Goal: Check status: Check status

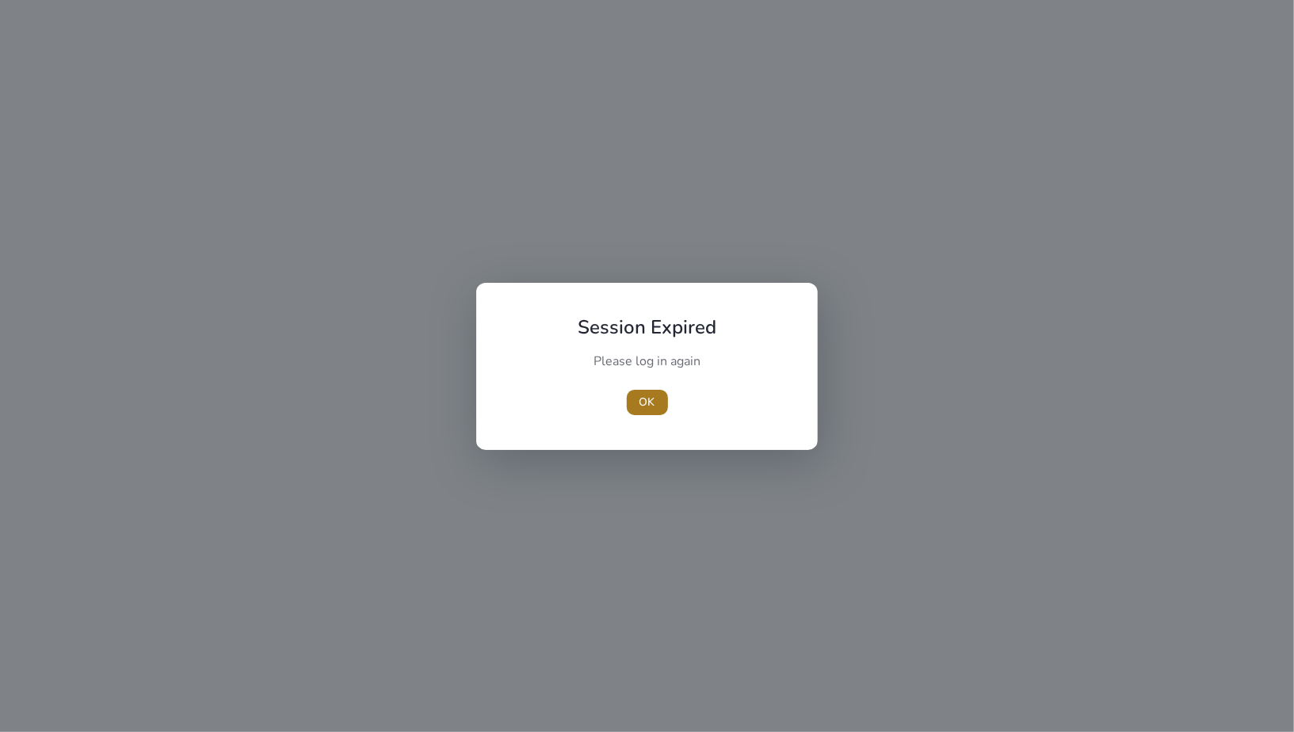
click at [635, 401] on span "button" at bounding box center [647, 402] width 41 height 38
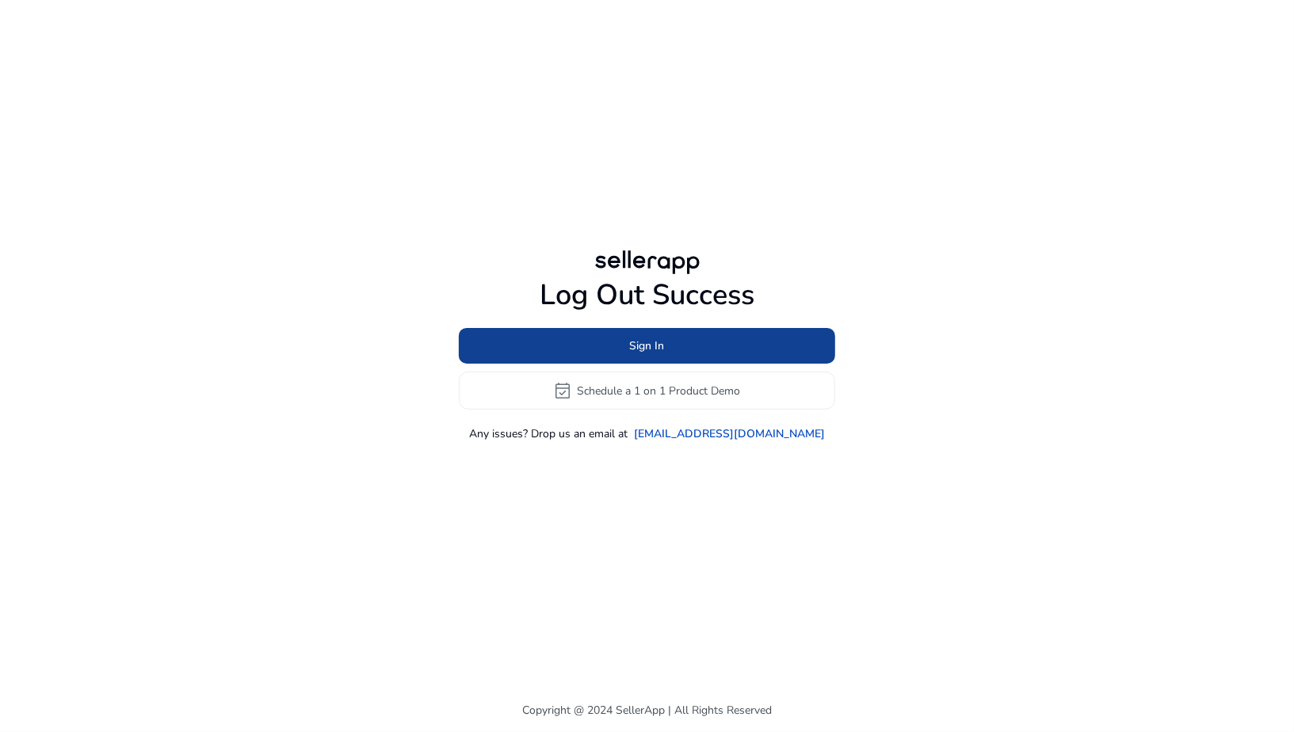
click at [598, 351] on span at bounding box center [647, 346] width 376 height 38
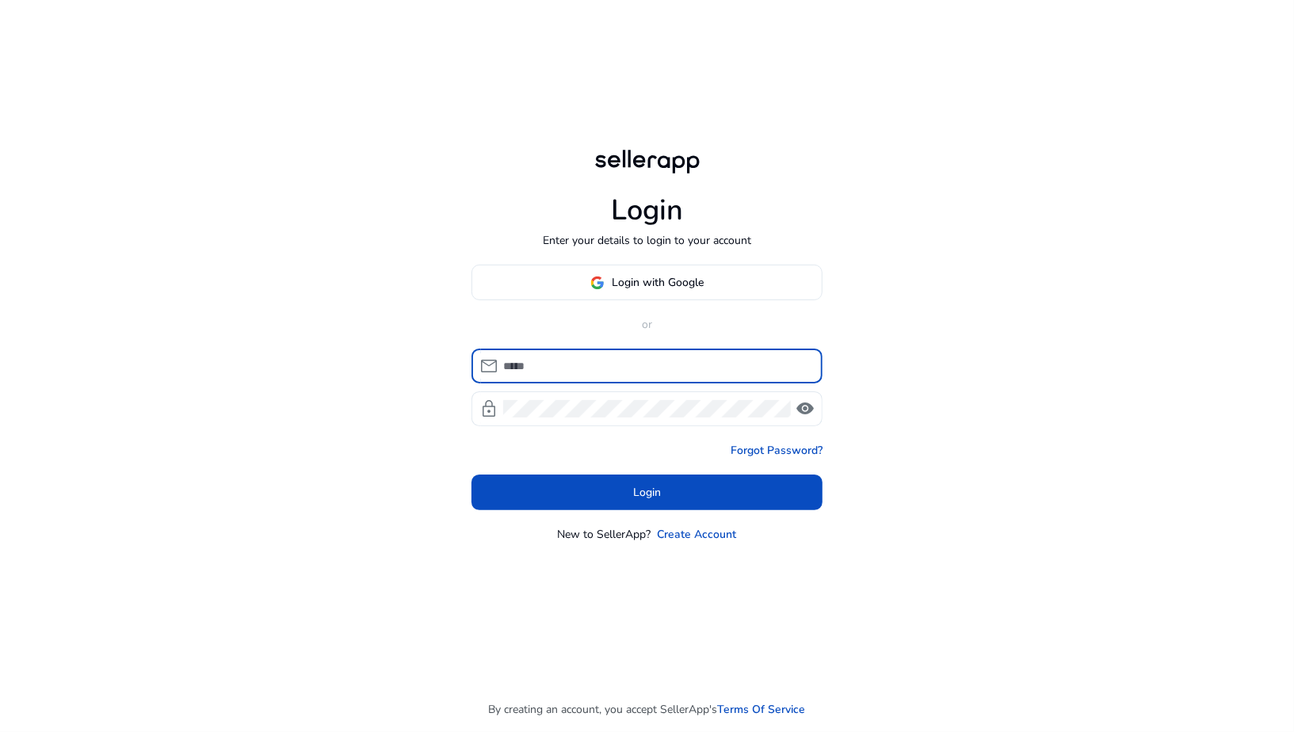
click at [588, 365] on input at bounding box center [656, 365] width 307 height 17
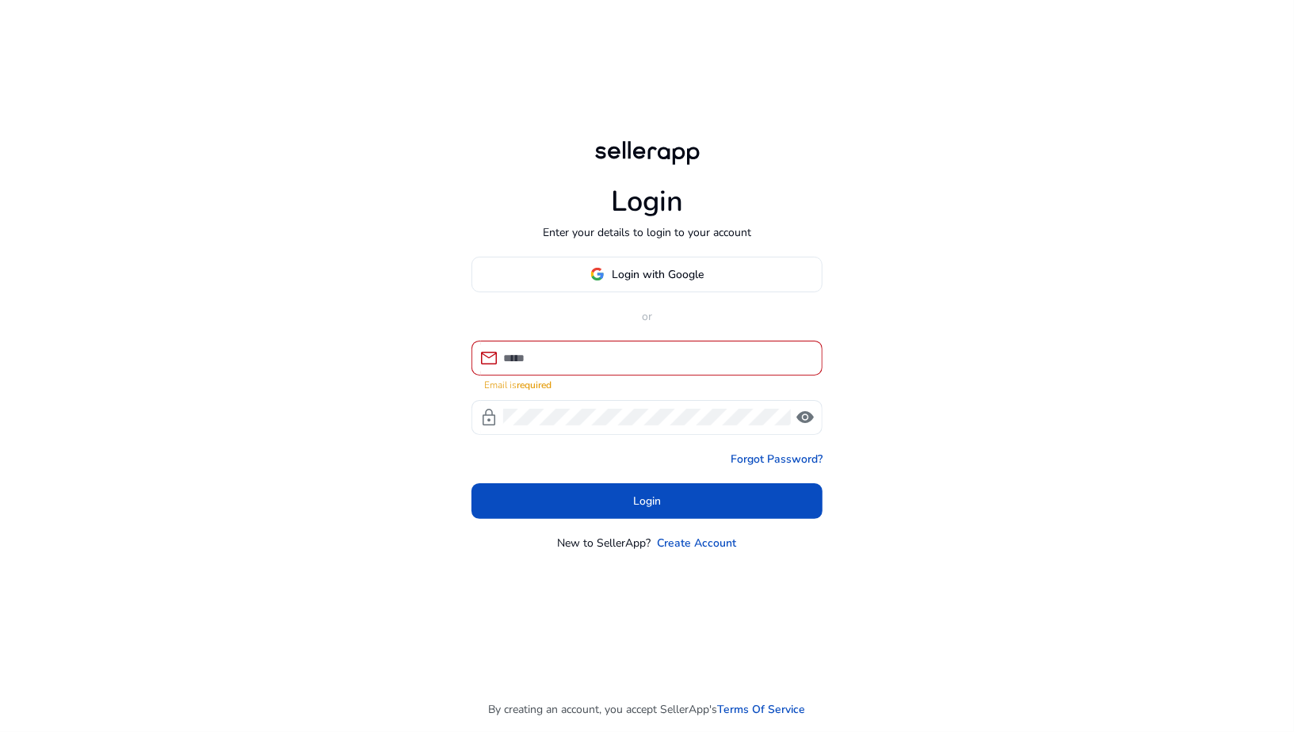
type input "**********"
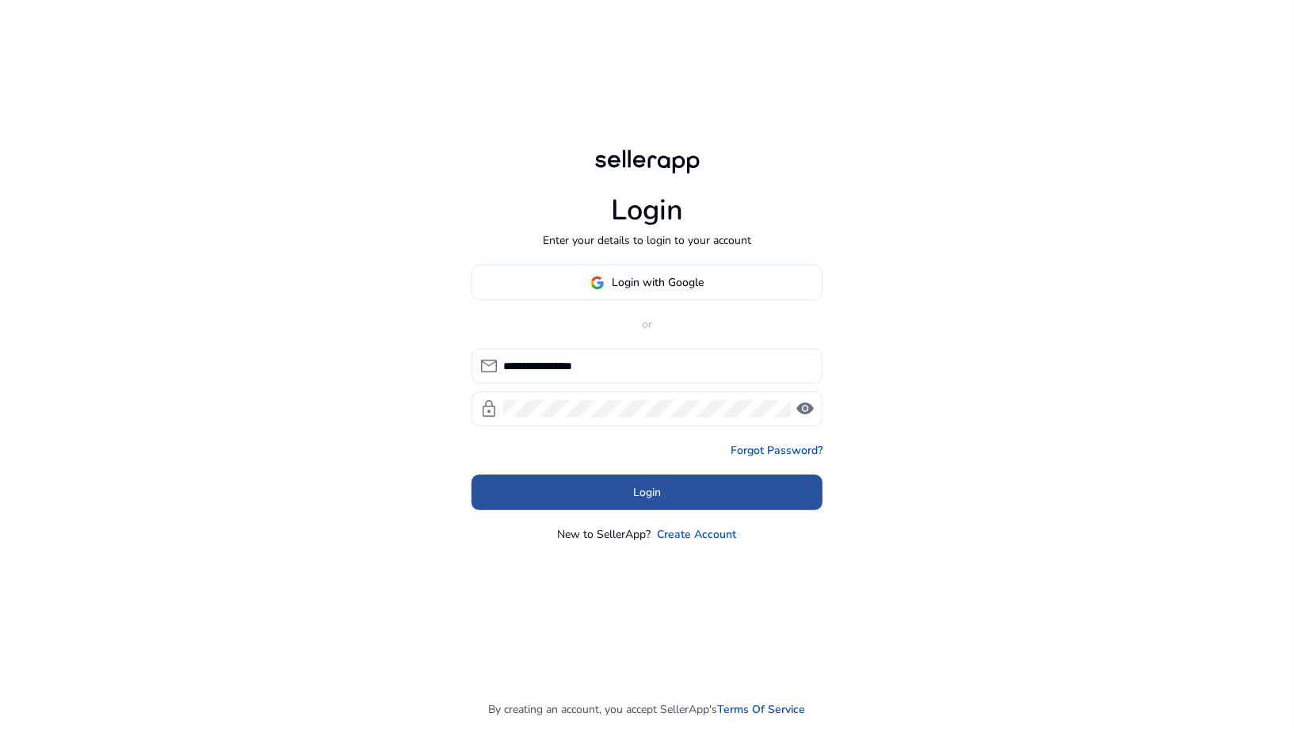
click at [643, 498] on span "Login" at bounding box center [647, 492] width 28 height 17
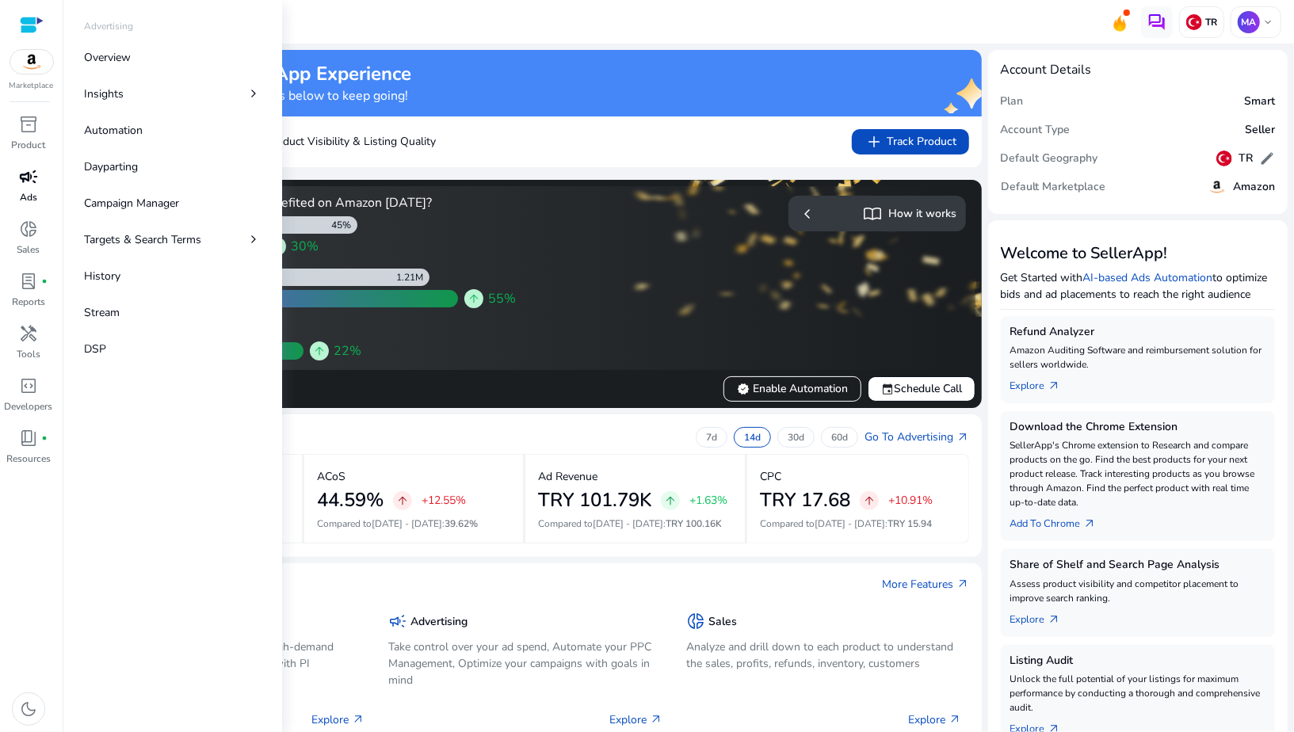
click at [36, 190] on p "Ads" at bounding box center [28, 197] width 17 height 14
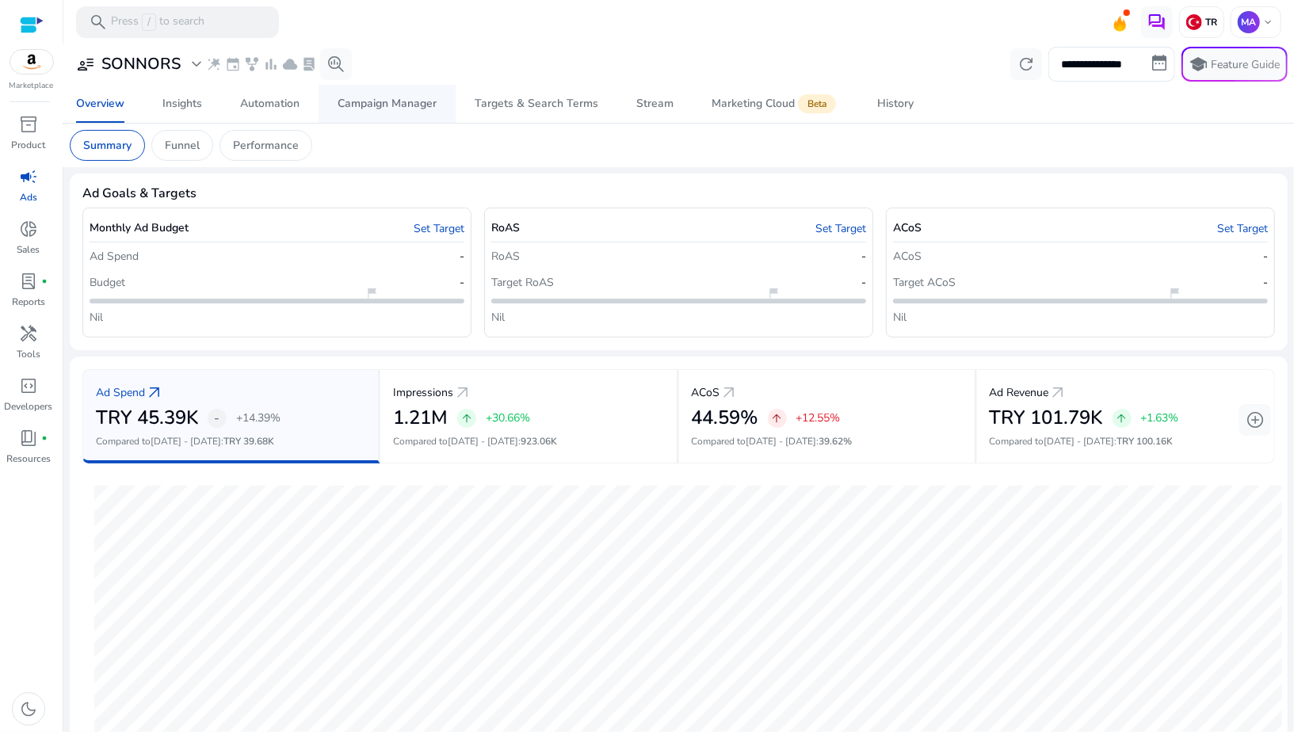
click at [386, 109] on div "Campaign Manager" at bounding box center [387, 103] width 99 height 11
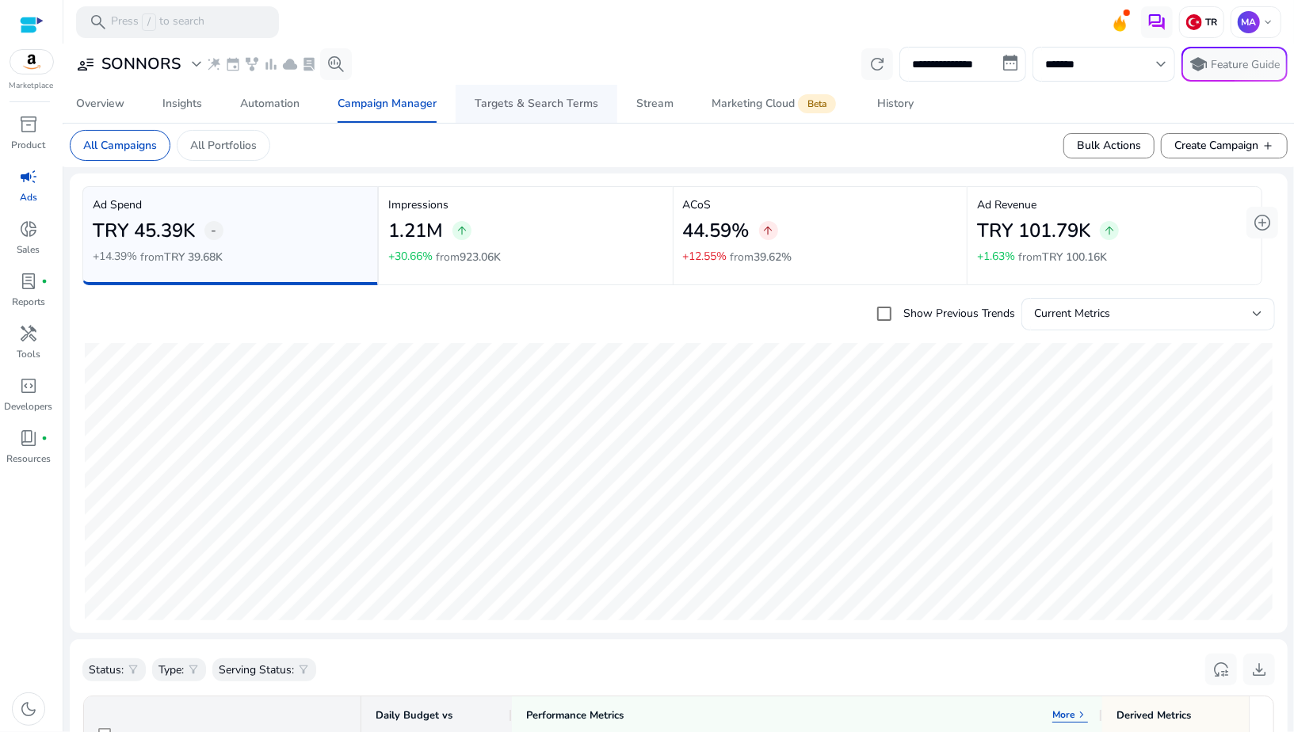
click at [496, 112] on span "Targets & Search Terms" at bounding box center [537, 104] width 124 height 38
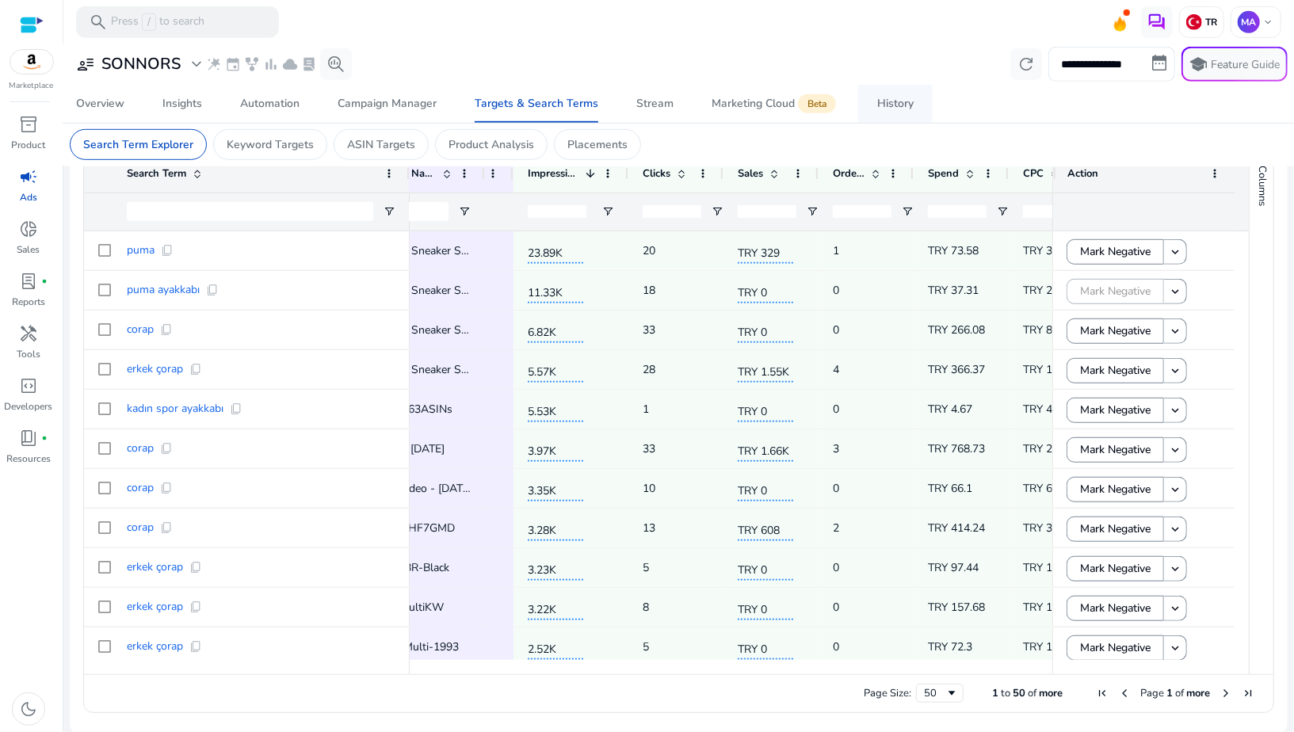
click at [878, 113] on span "History" at bounding box center [895, 104] width 36 height 38
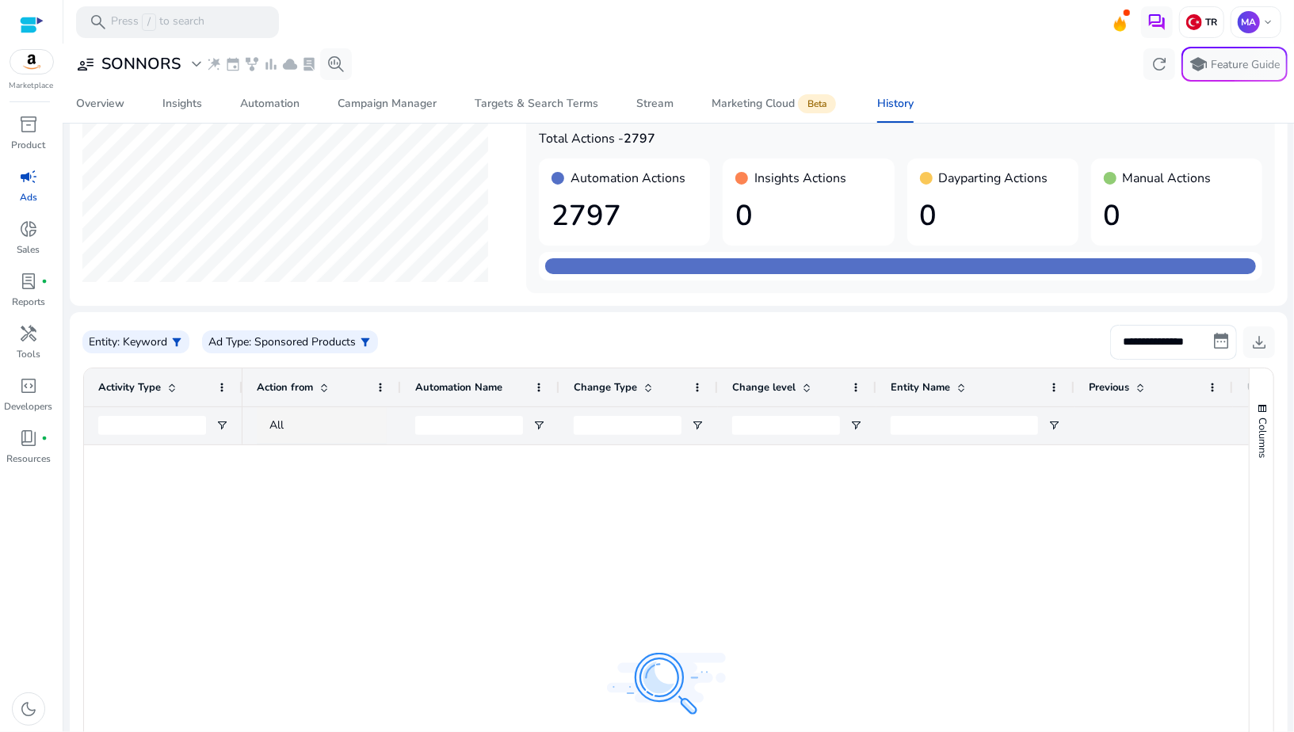
scroll to position [50, 0]
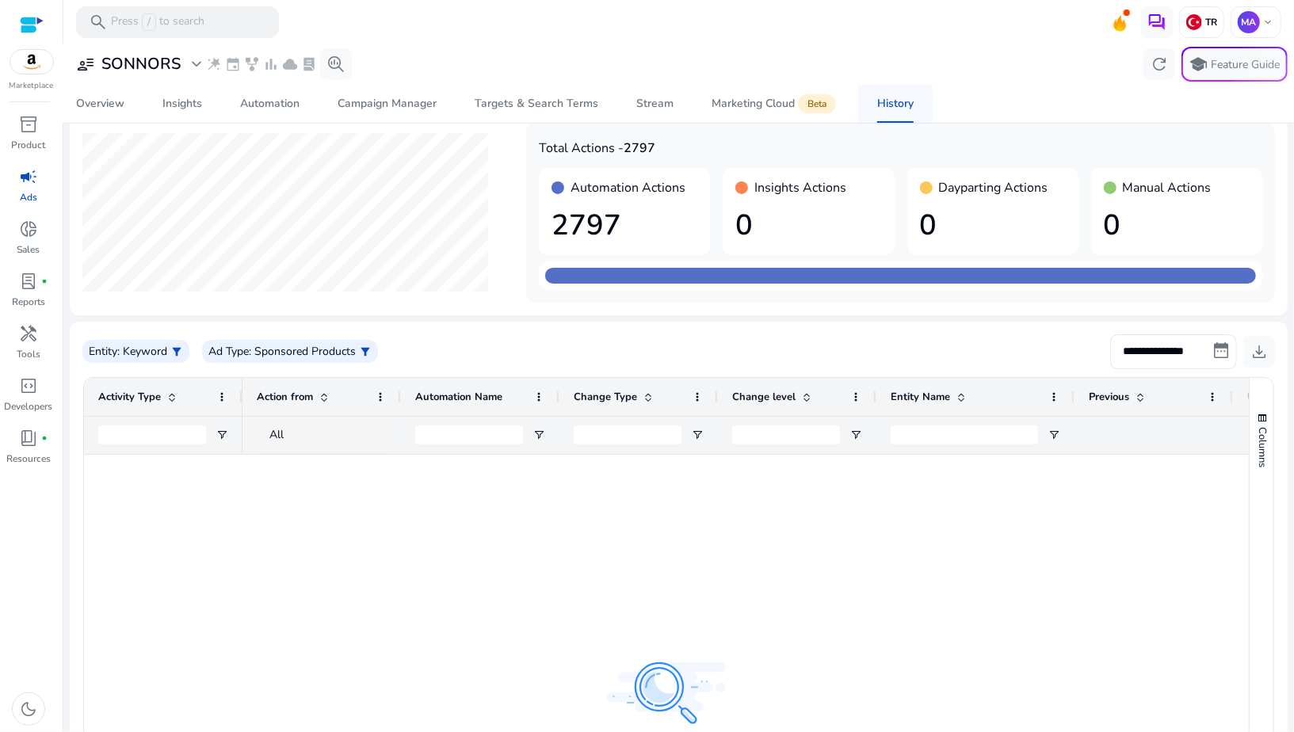
click at [894, 111] on span "History" at bounding box center [895, 104] width 36 height 38
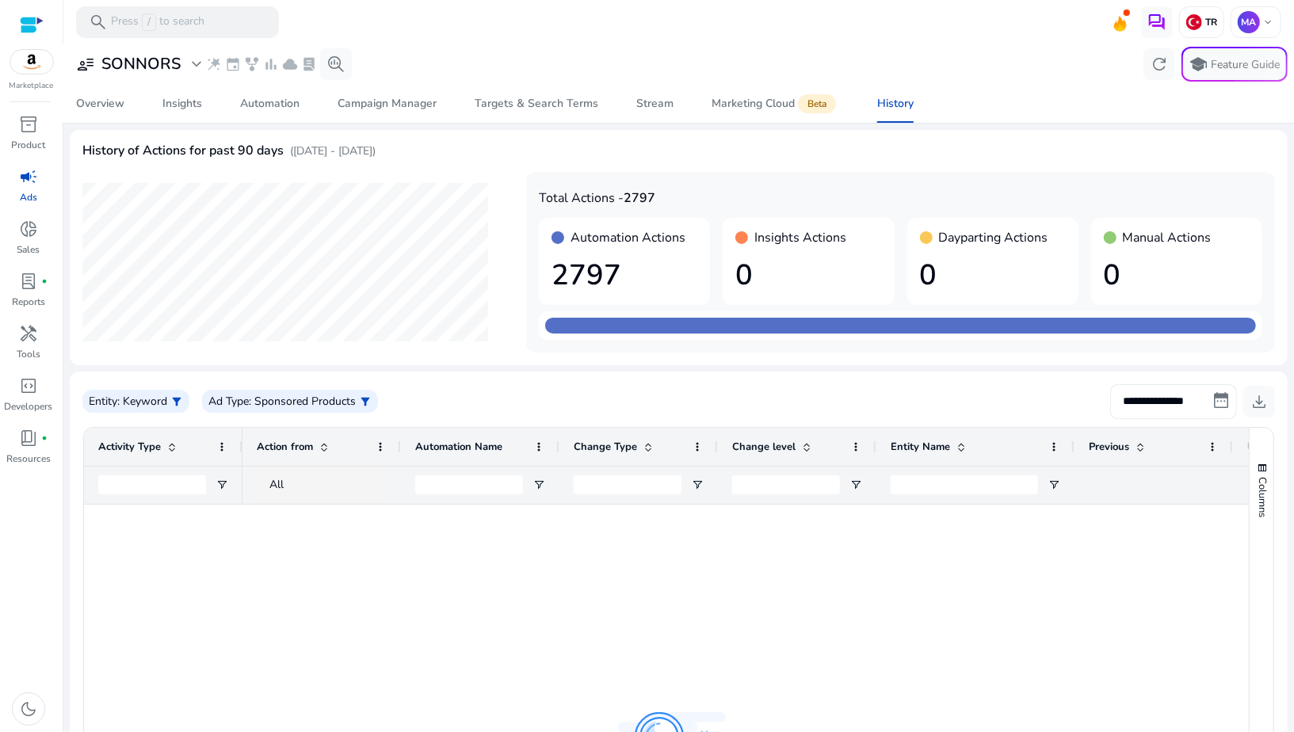
click at [1146, 405] on input "**********" at bounding box center [1173, 401] width 127 height 35
select select "*"
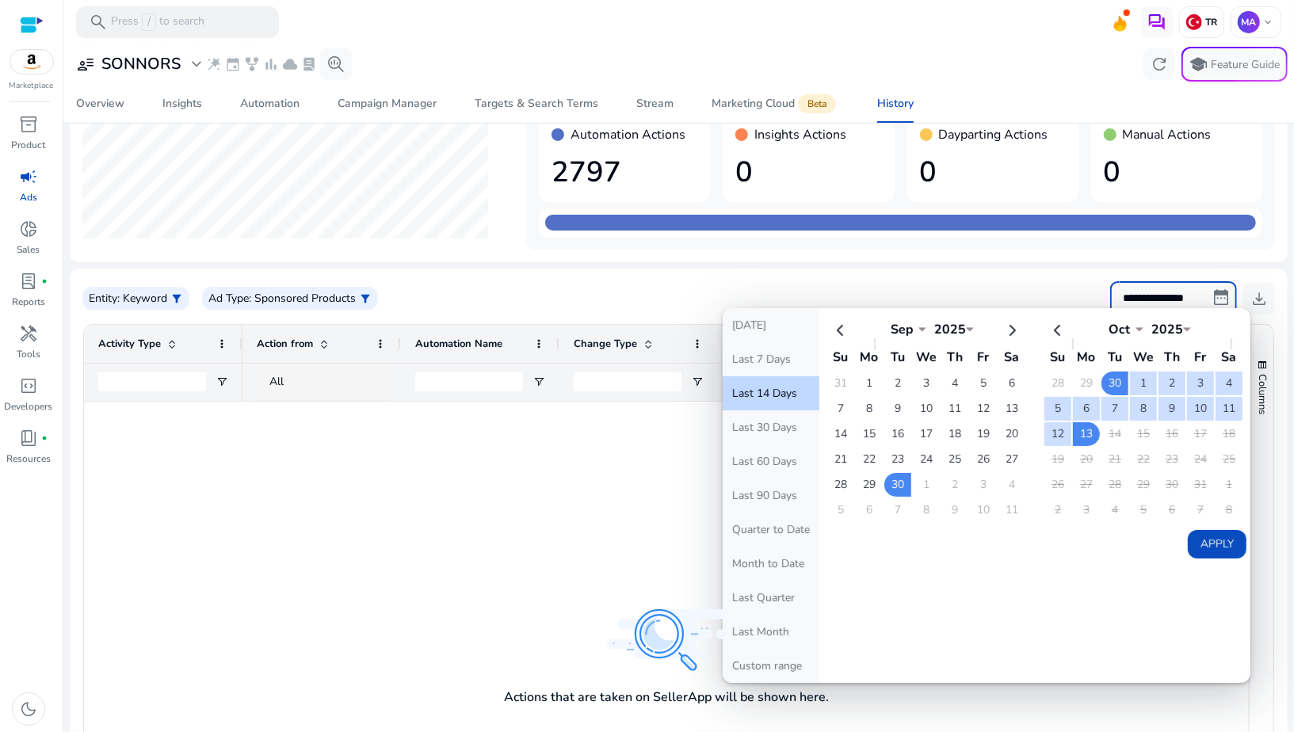
scroll to position [133, 0]
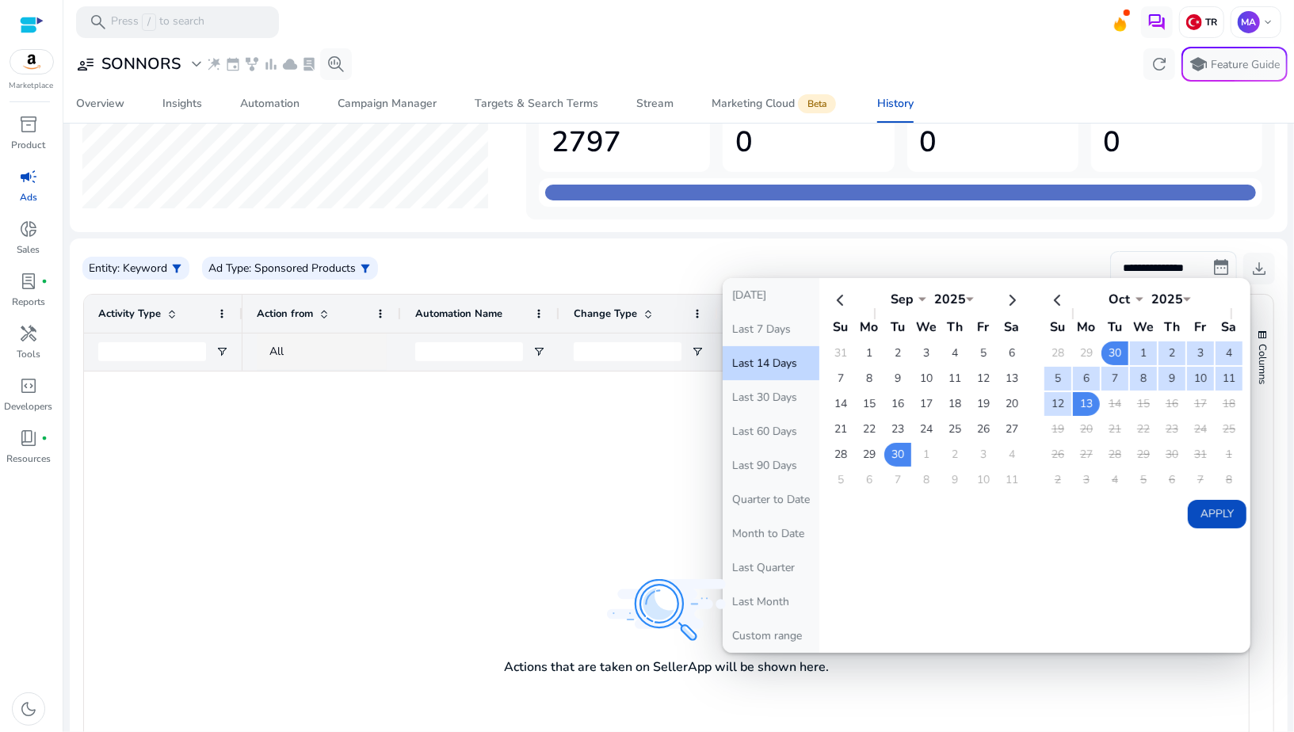
click at [784, 351] on button "Last 14 Days" at bounding box center [771, 363] width 97 height 34
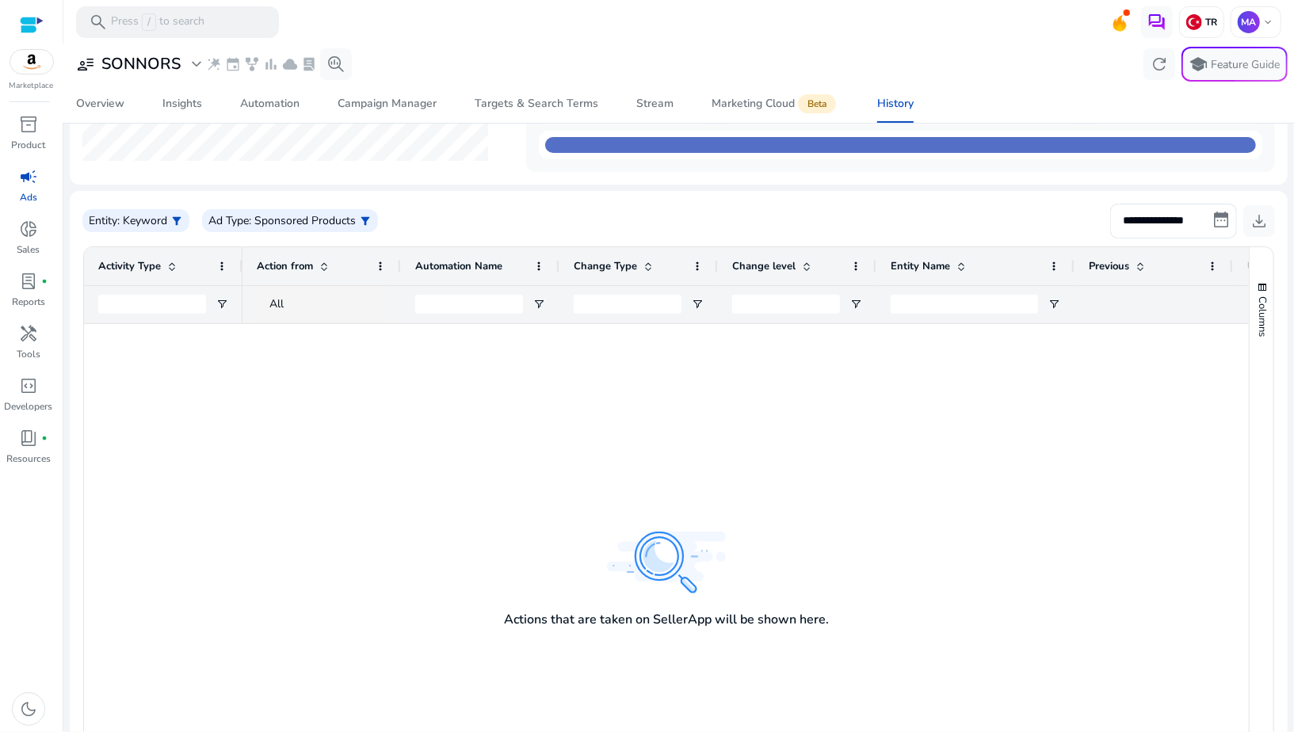
scroll to position [218, 0]
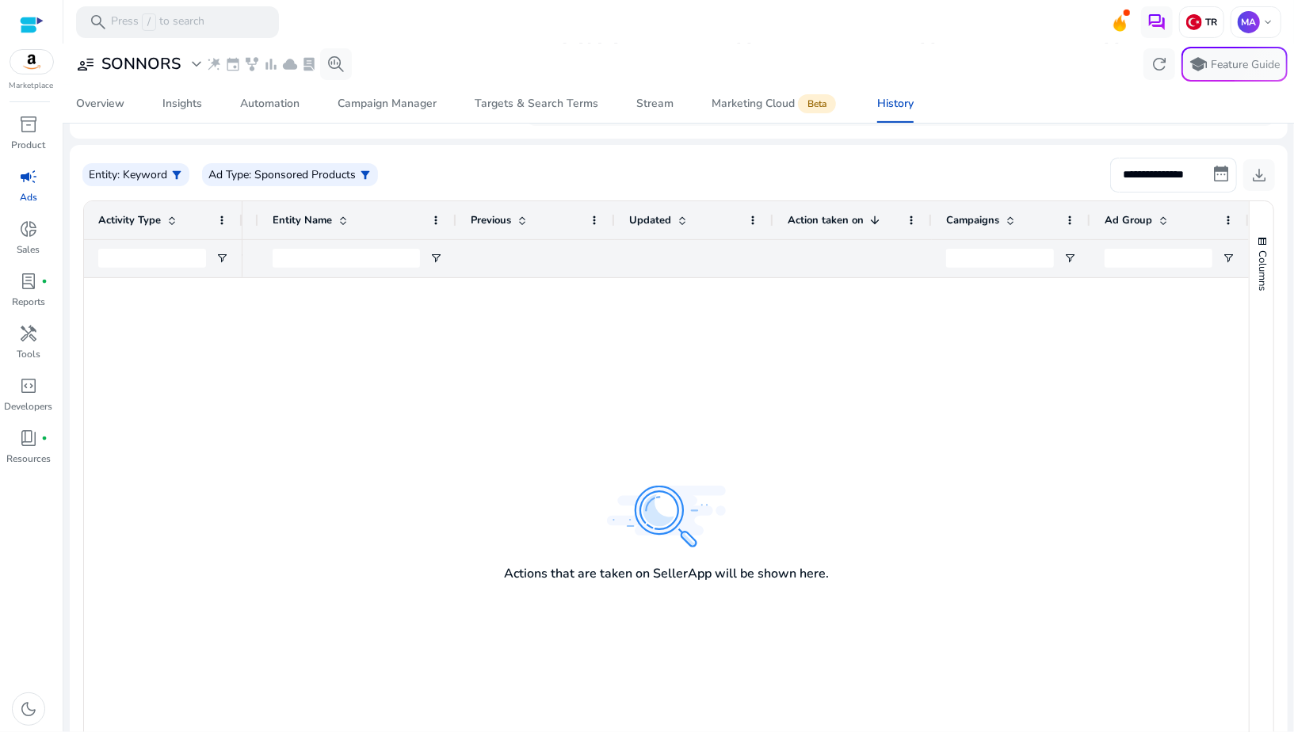
click at [515, 248] on div at bounding box center [536, 258] width 130 height 37
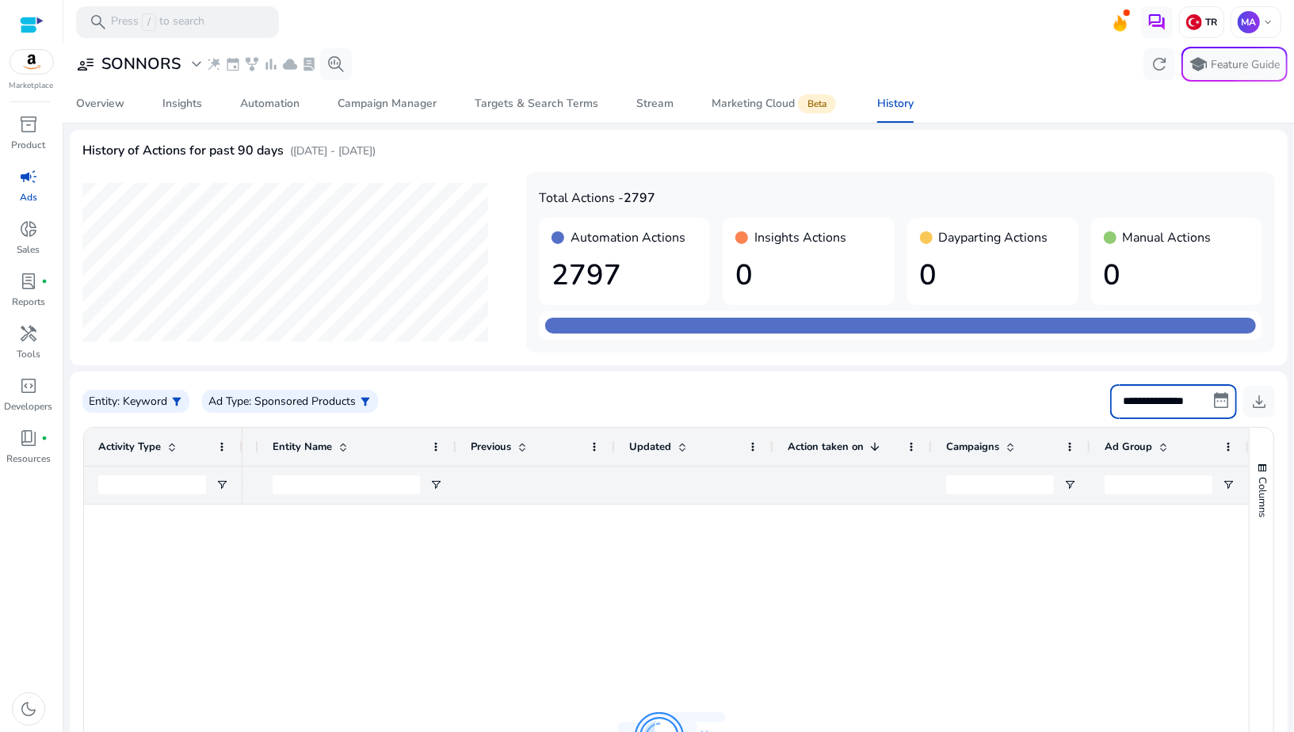
click at [1122, 395] on input "**********" at bounding box center [1173, 401] width 127 height 35
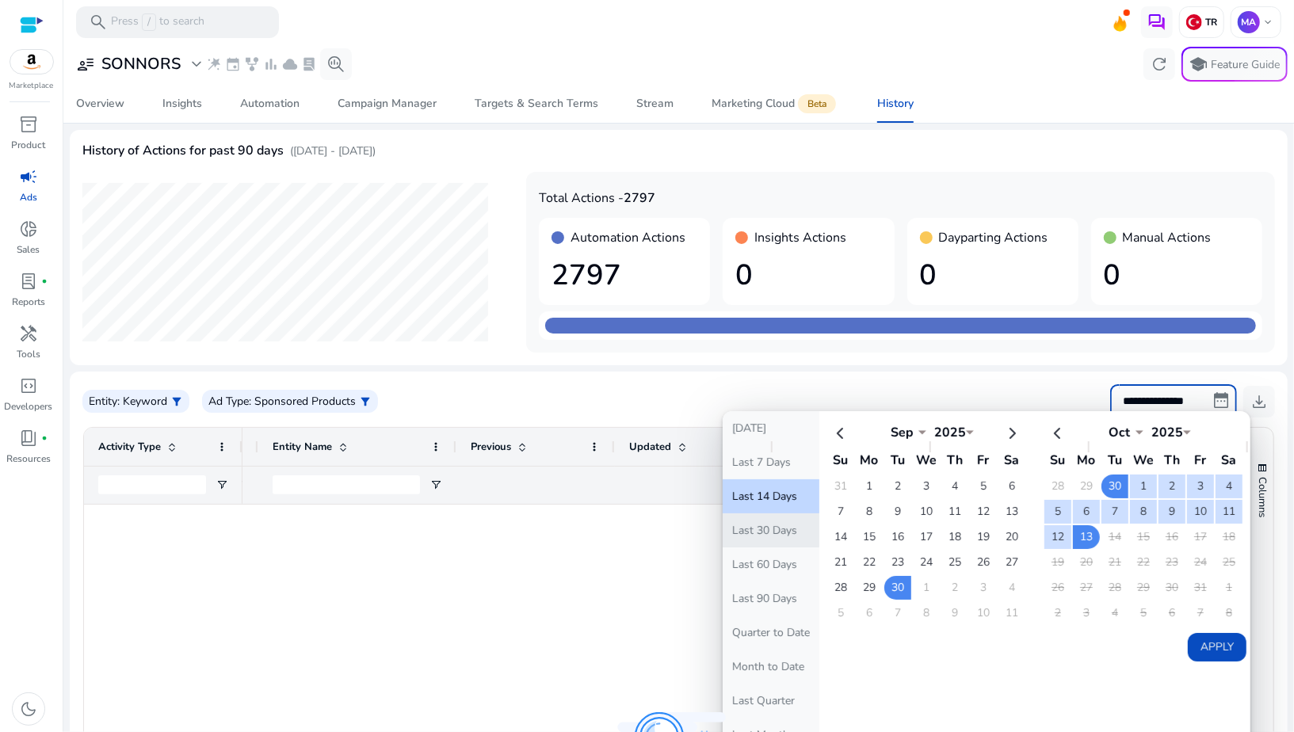
click at [797, 515] on button "Last 30 Days" at bounding box center [771, 530] width 97 height 34
type input "**********"
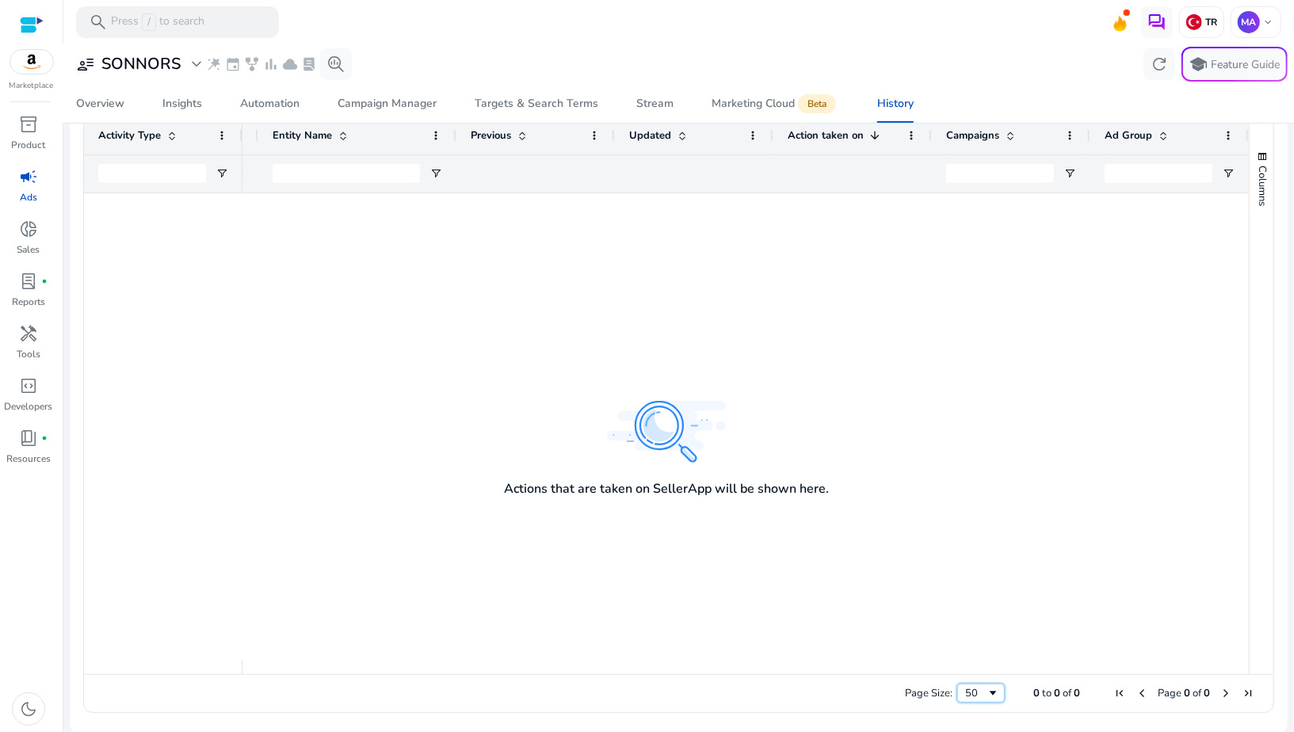
click at [971, 698] on div "50" at bounding box center [975, 693] width 21 height 14
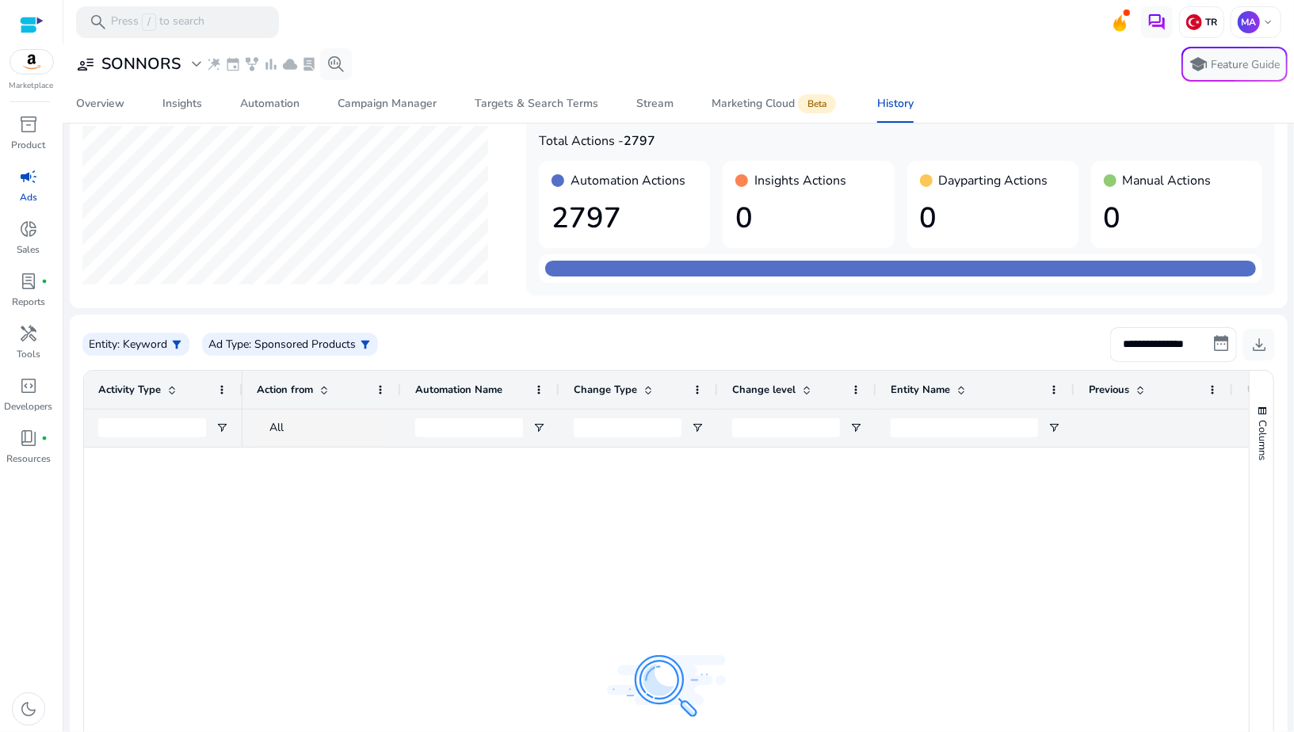
scroll to position [145, 0]
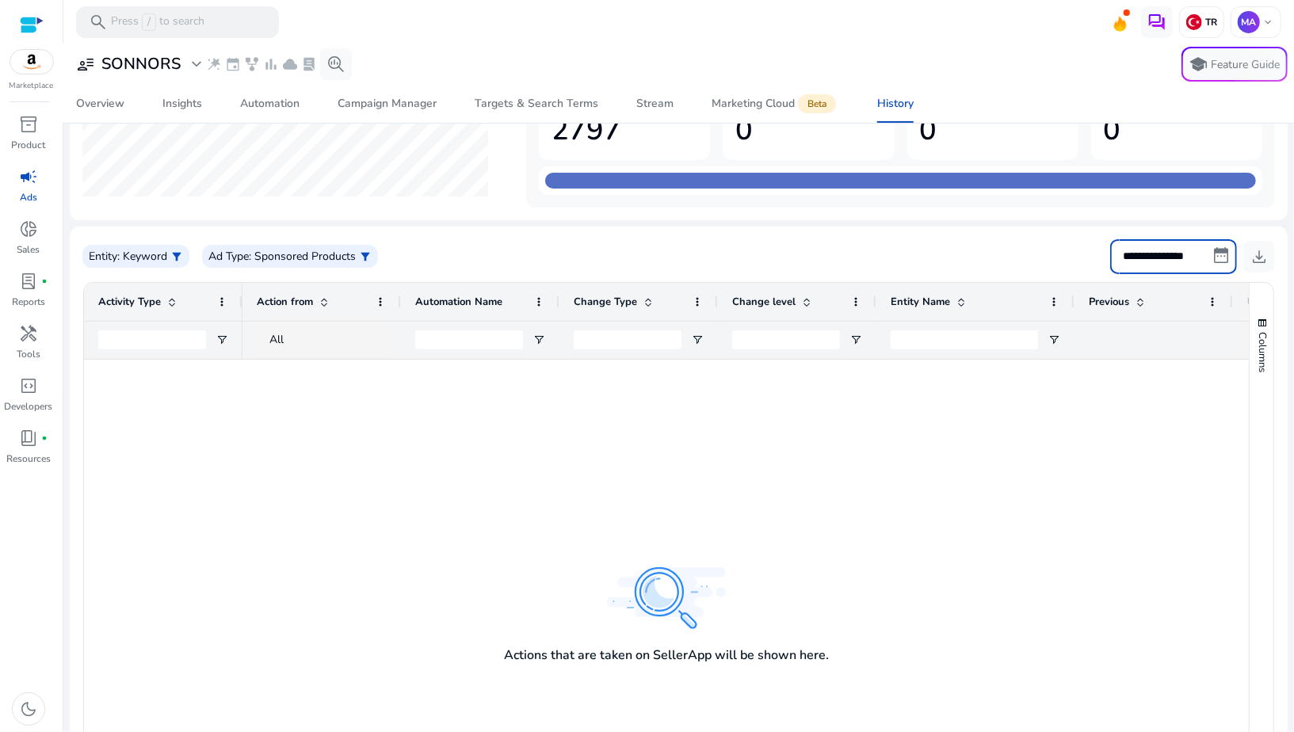
click at [1123, 265] on input "**********" at bounding box center [1173, 256] width 127 height 35
select select "*"
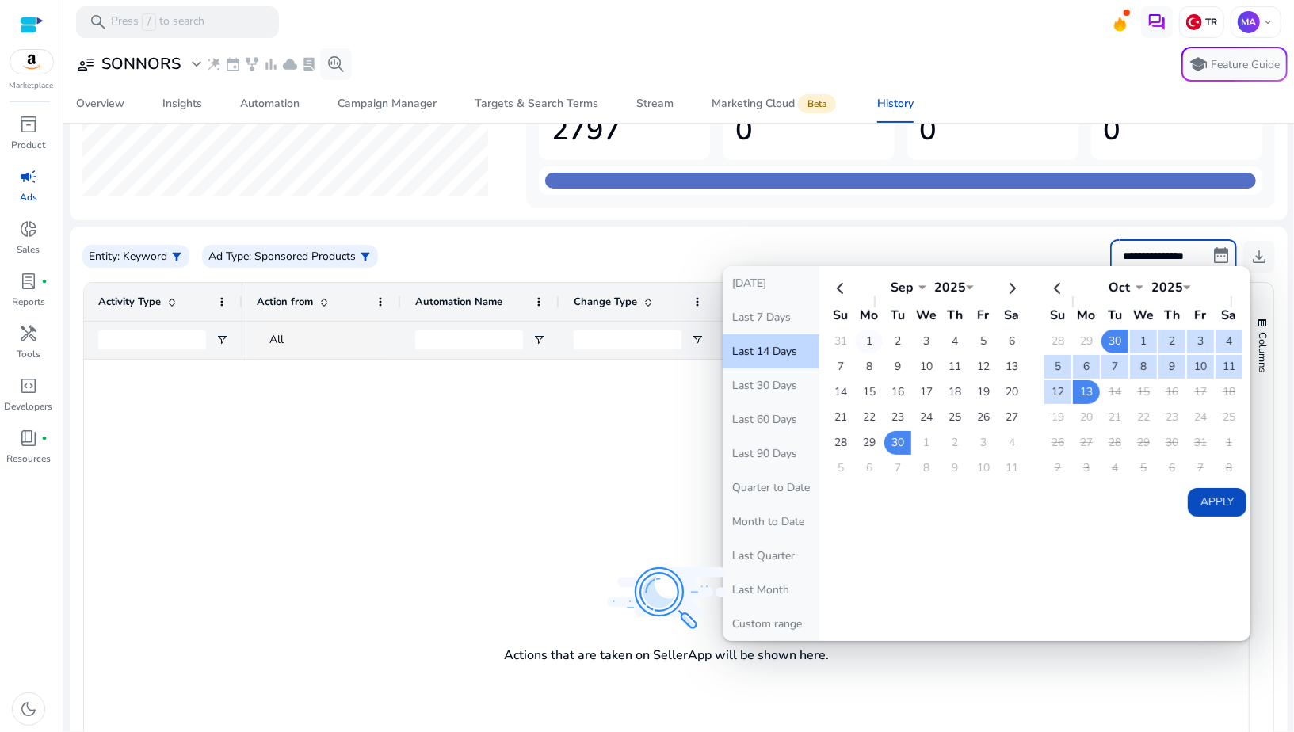
click at [864, 341] on td "1" at bounding box center [869, 342] width 27 height 24
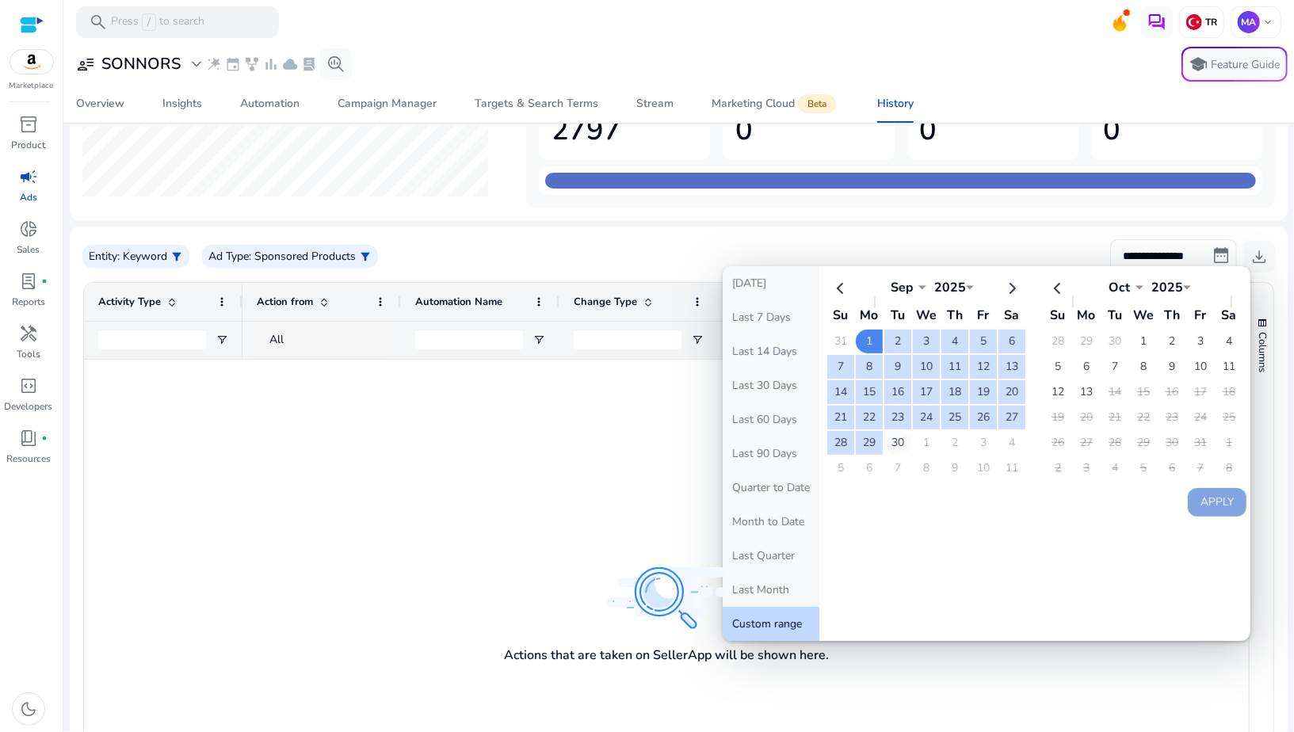
click at [889, 436] on td "30" at bounding box center [897, 443] width 27 height 24
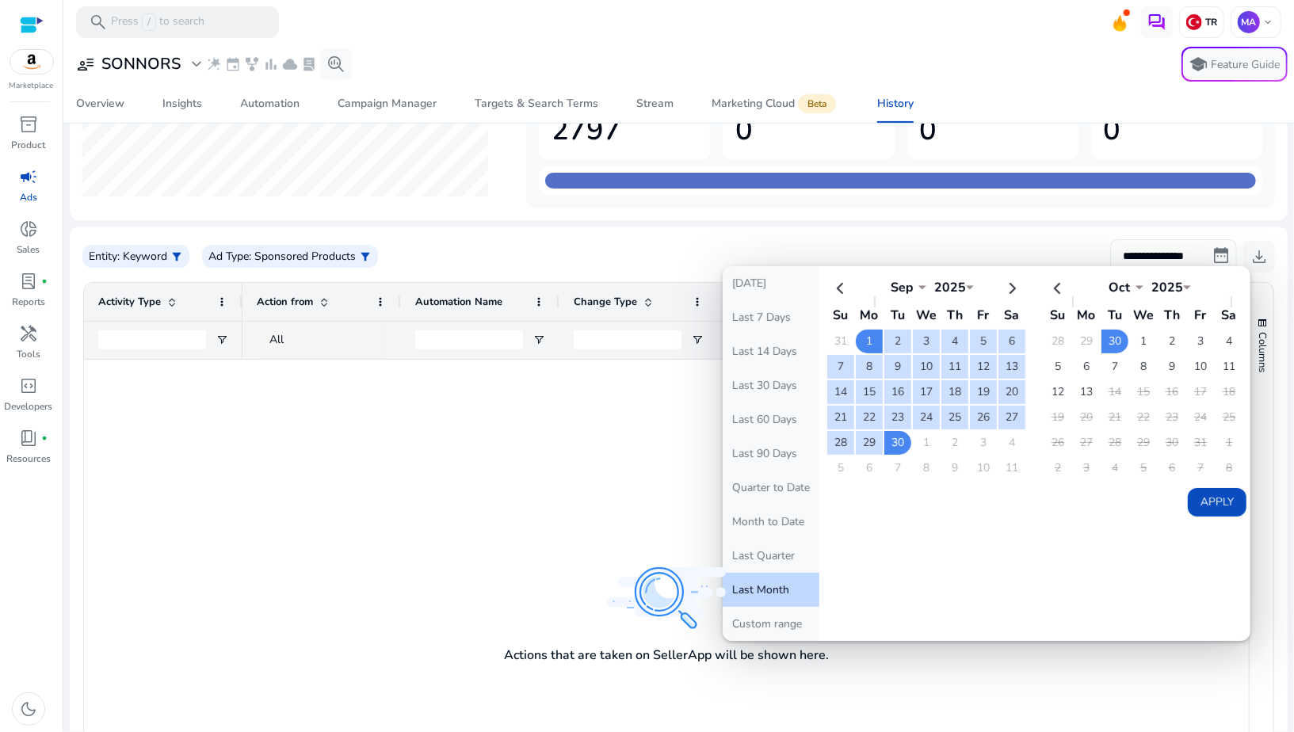
click at [1204, 496] on button "Apply" at bounding box center [1217, 502] width 59 height 29
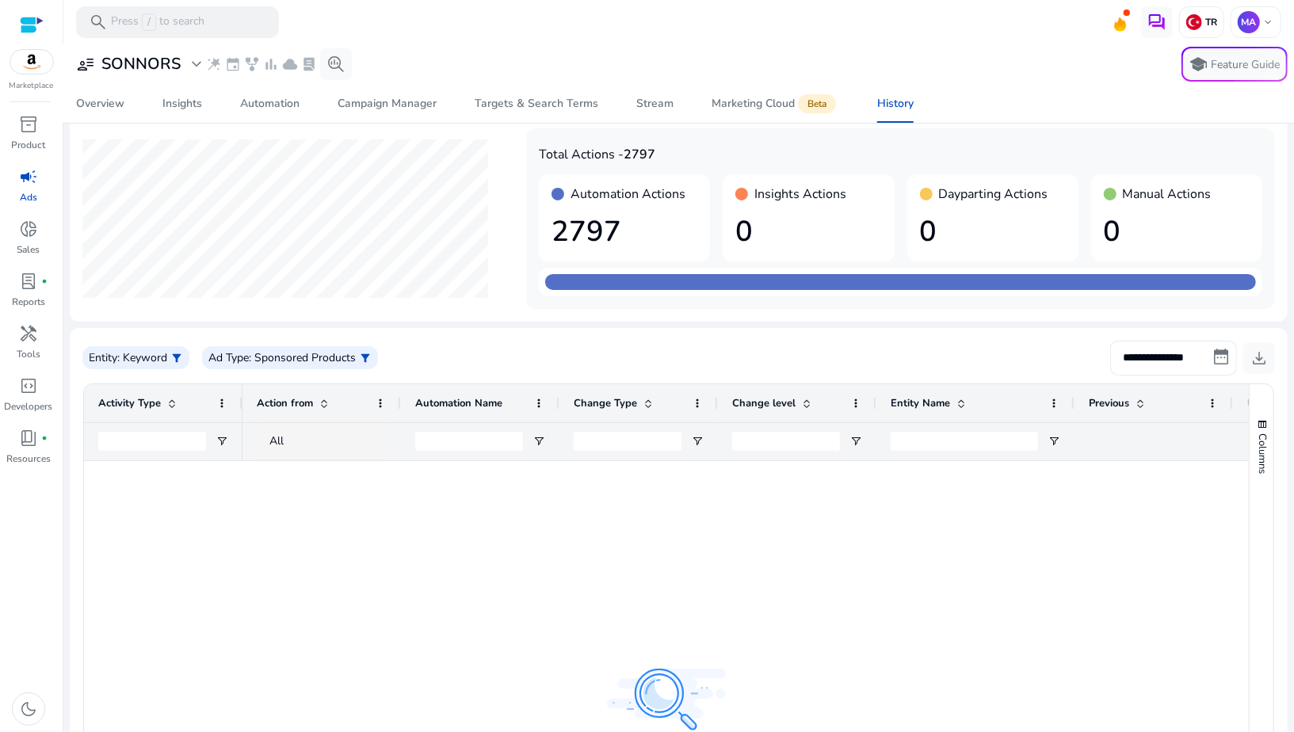
scroll to position [0, 0]
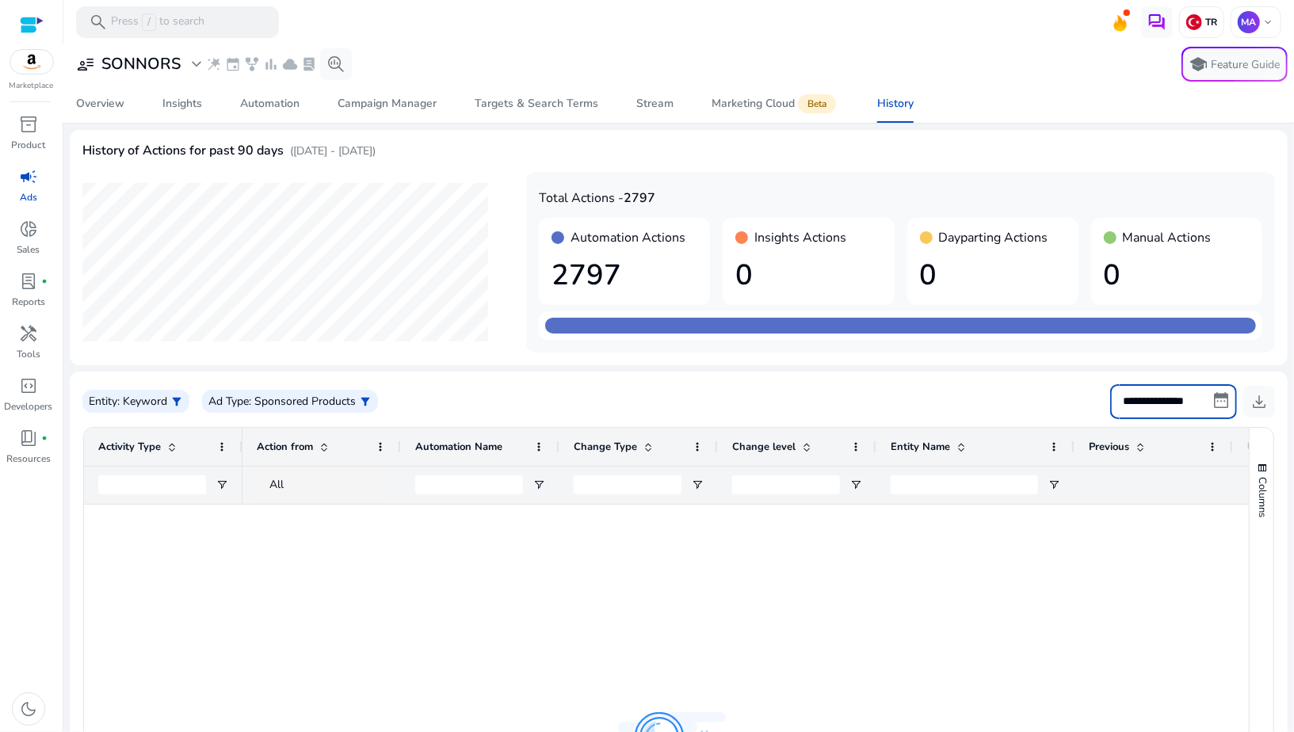
click at [1181, 390] on input "**********" at bounding box center [1173, 401] width 127 height 35
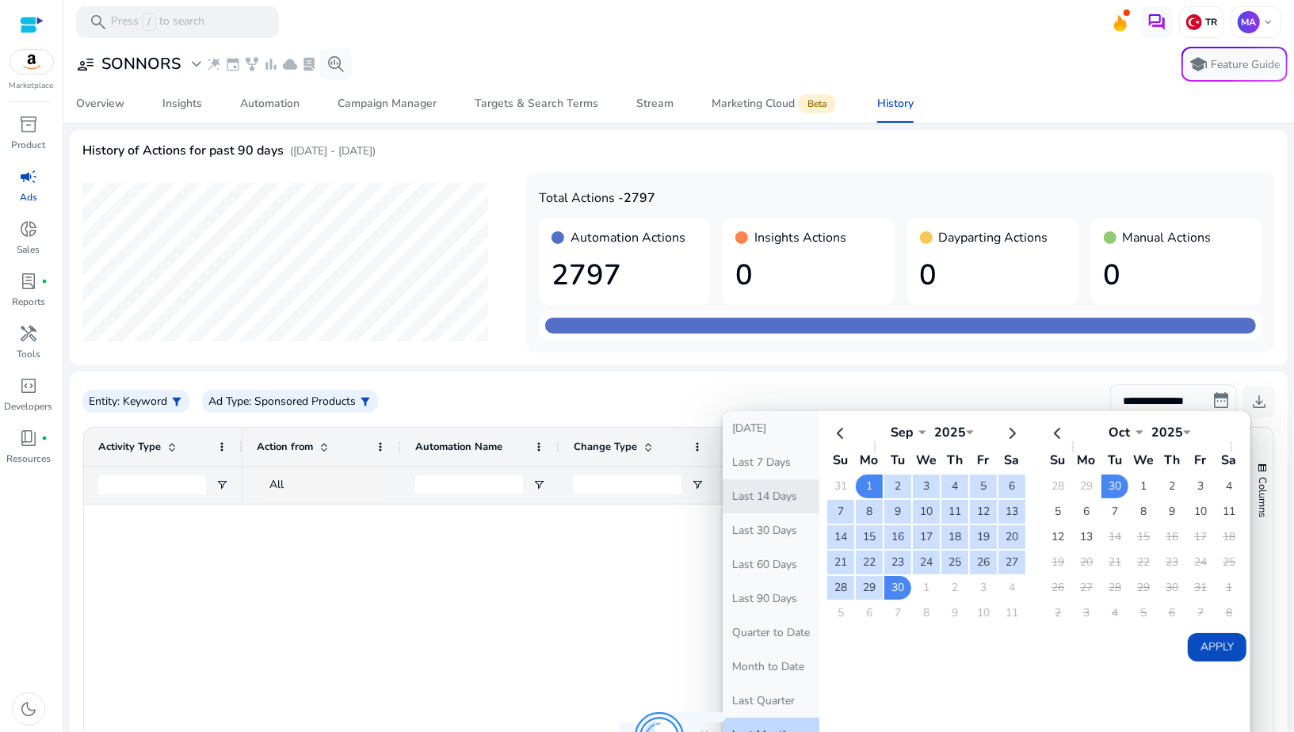
click at [789, 486] on button "Last 14 Days" at bounding box center [771, 496] width 97 height 34
type input "**********"
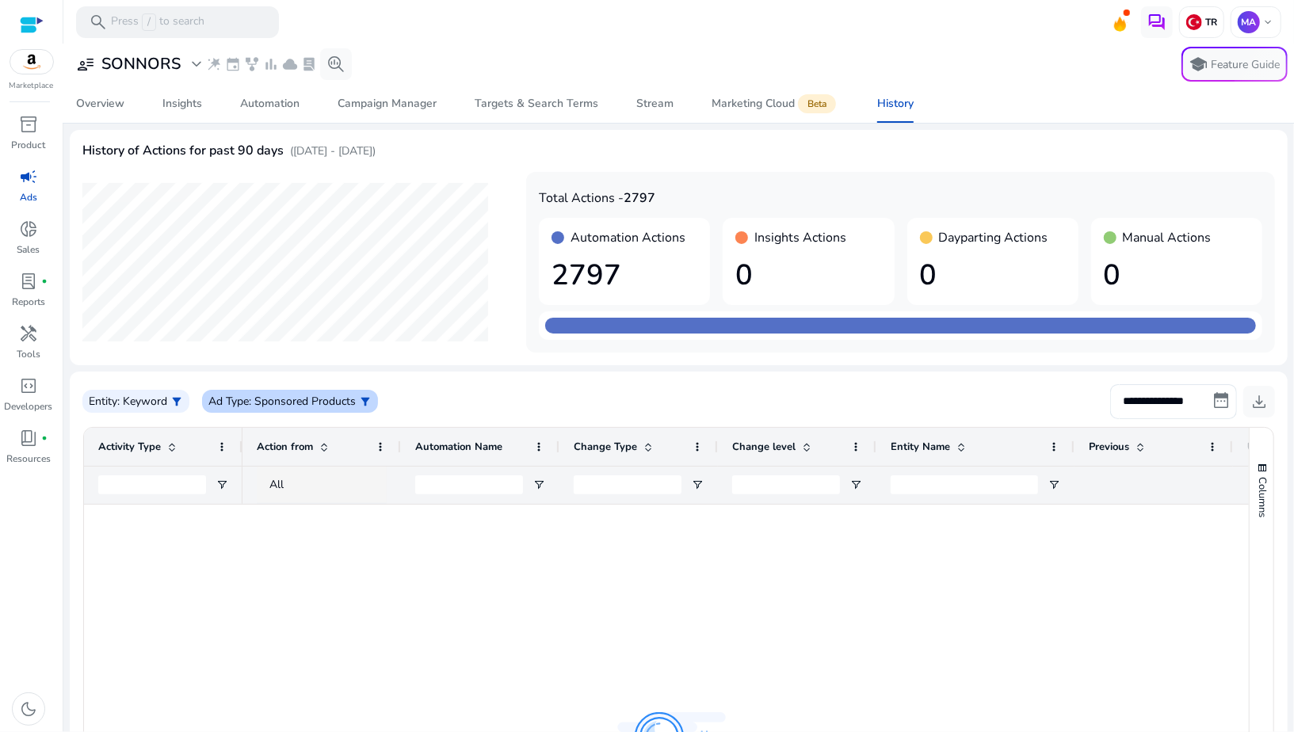
click at [360, 402] on span "filter_alt" at bounding box center [365, 401] width 13 height 13
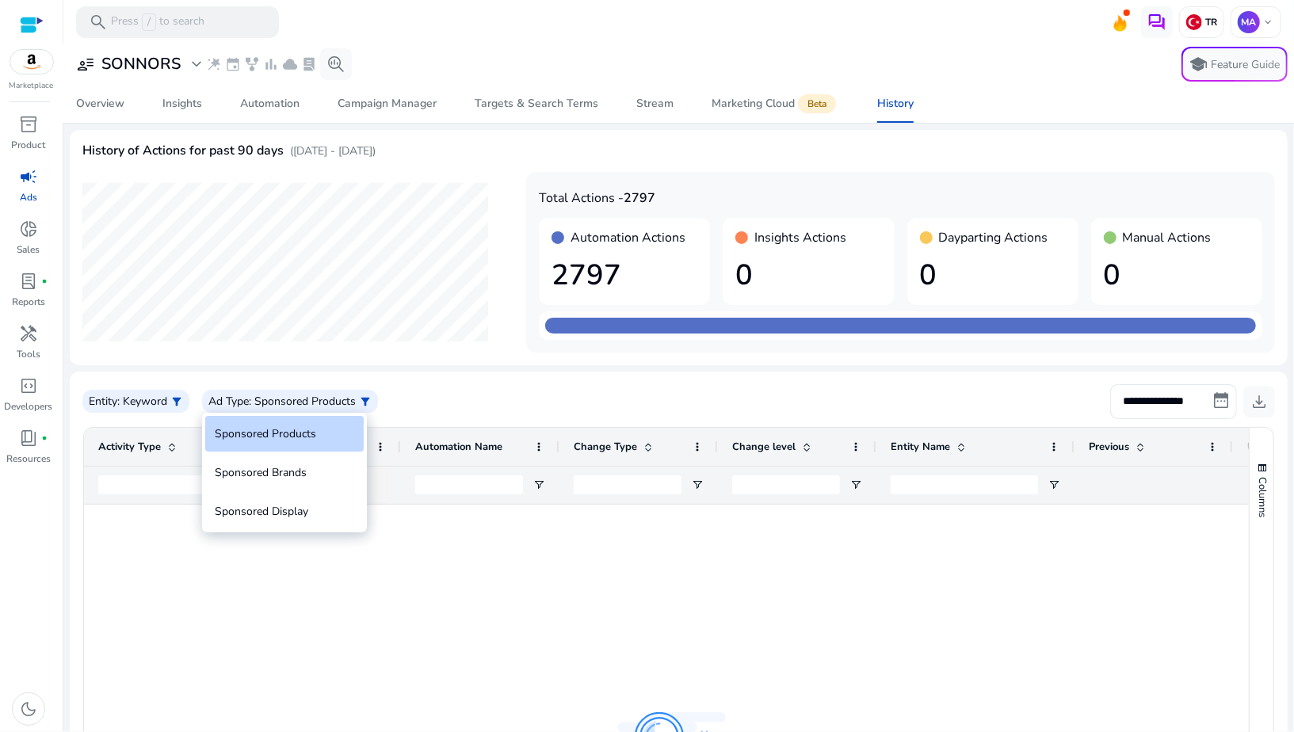
click at [288, 360] on div at bounding box center [647, 366] width 1294 height 732
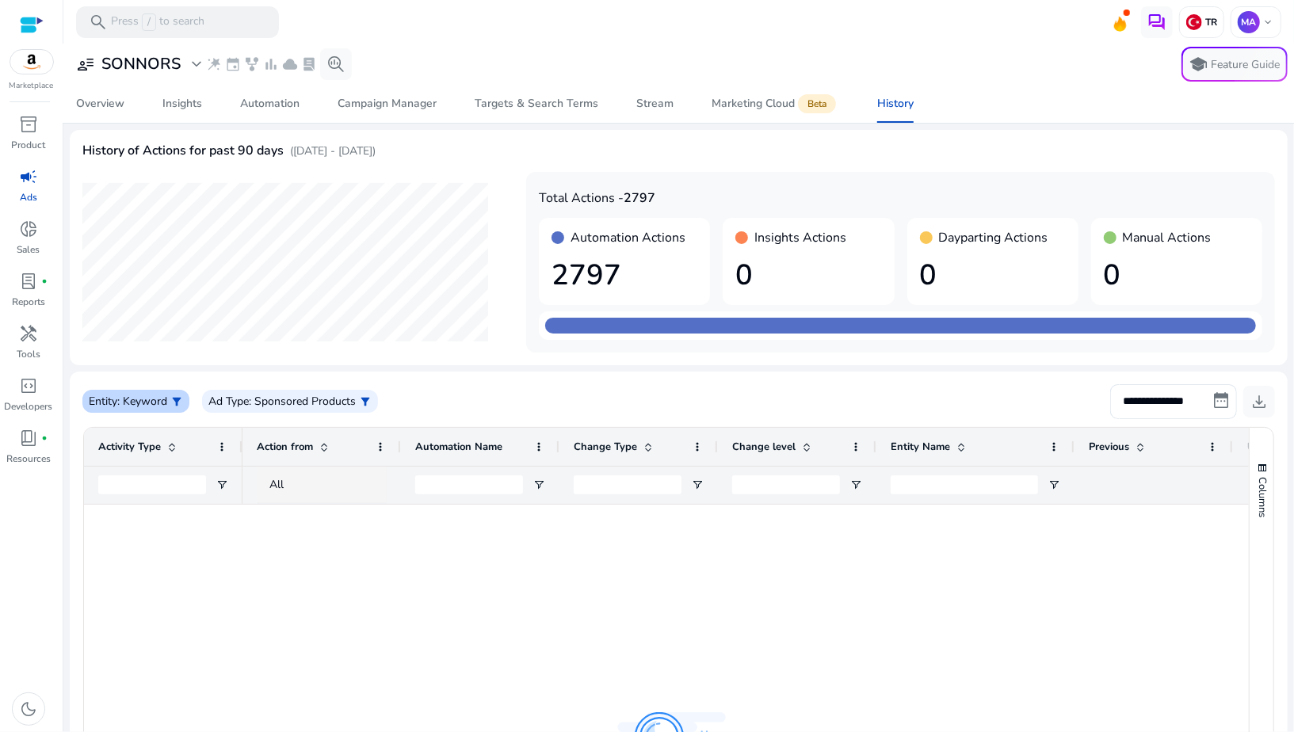
click at [181, 395] on span "filter_alt" at bounding box center [176, 401] width 13 height 13
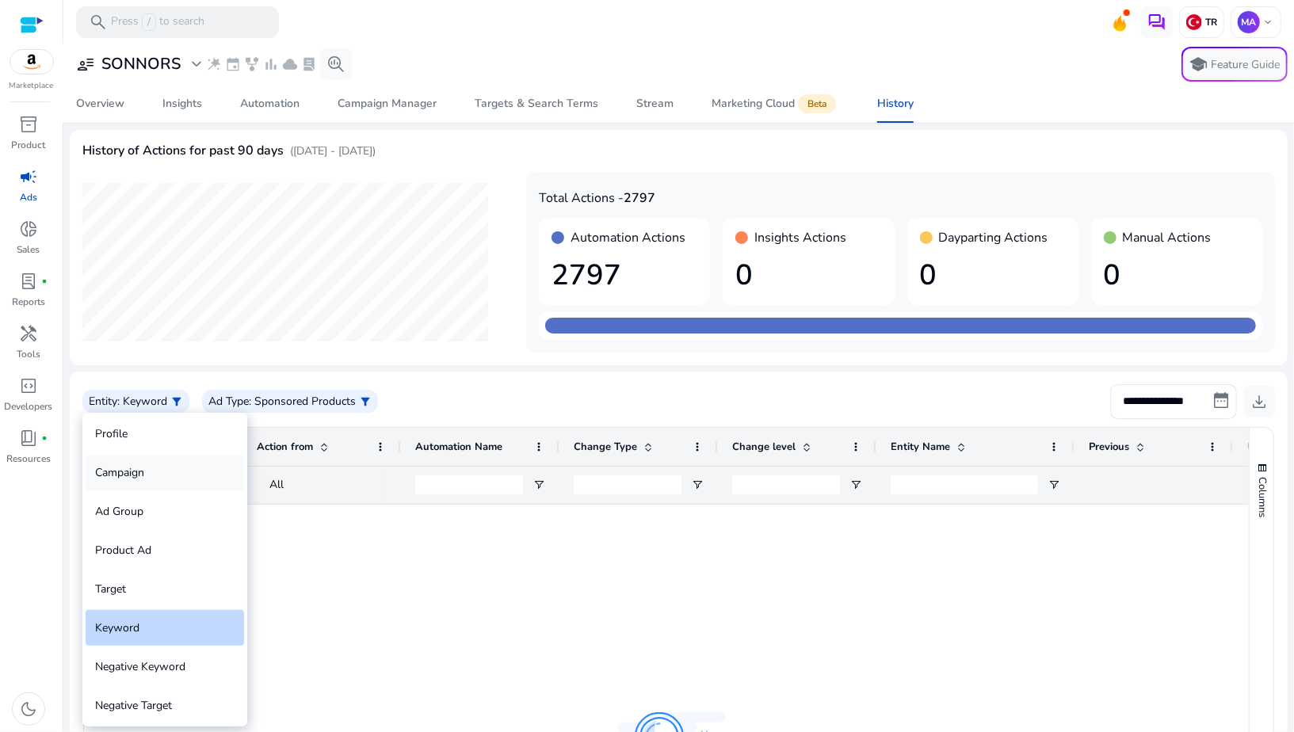
click at [166, 467] on div "Campaign" at bounding box center [165, 473] width 158 height 36
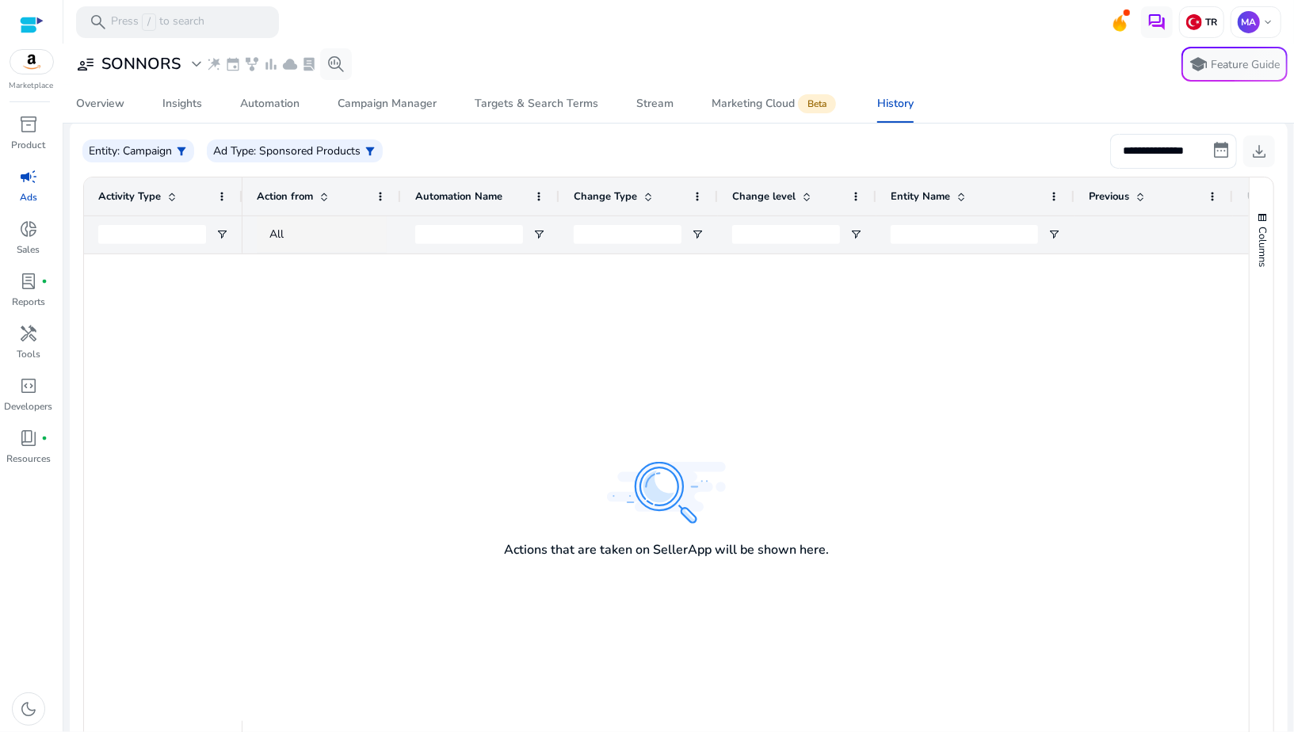
scroll to position [161, 0]
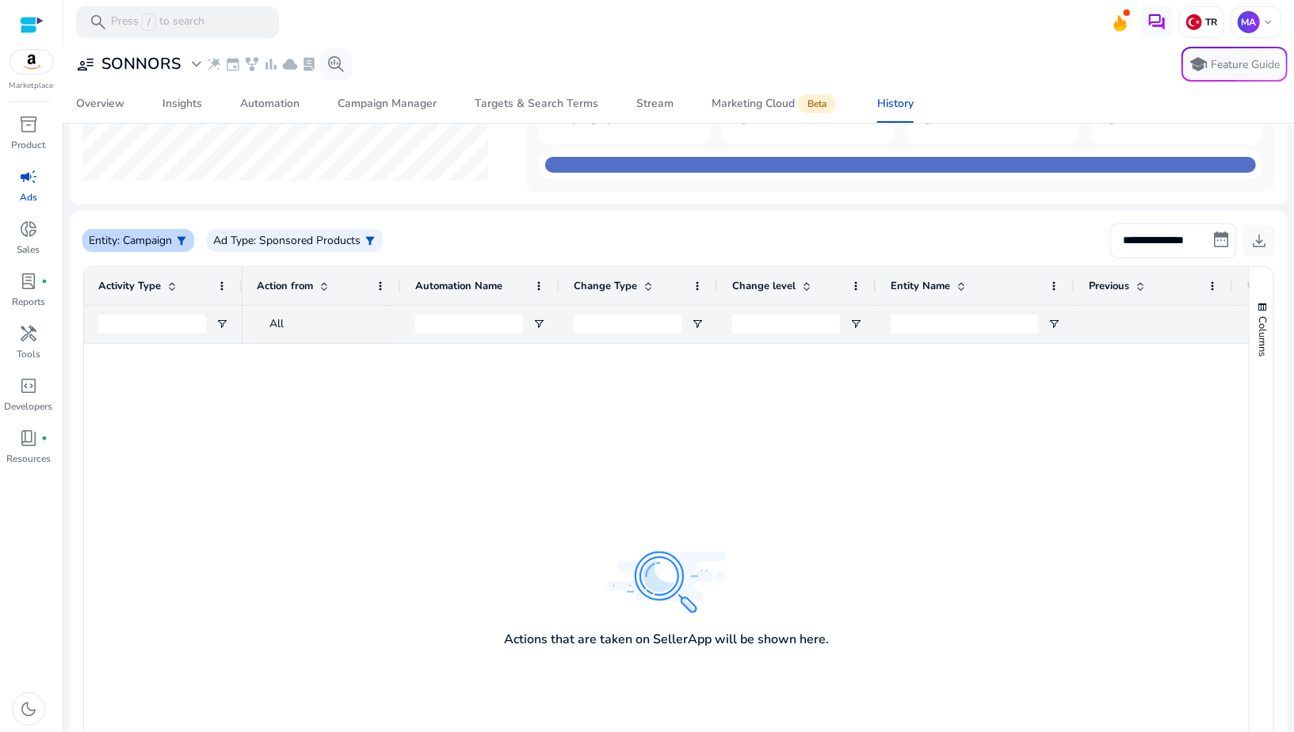
click at [182, 237] on span "filter_alt" at bounding box center [181, 241] width 13 height 13
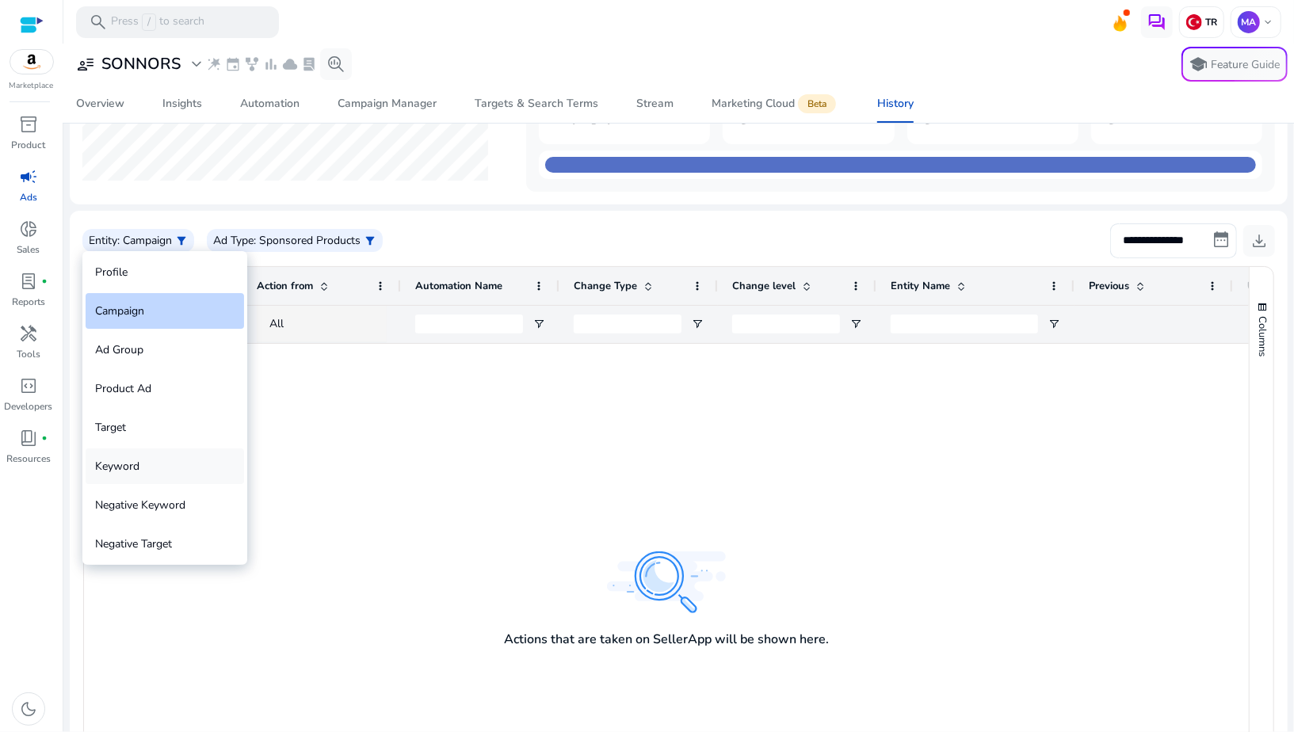
click at [127, 457] on div "Keyword" at bounding box center [165, 466] width 158 height 36
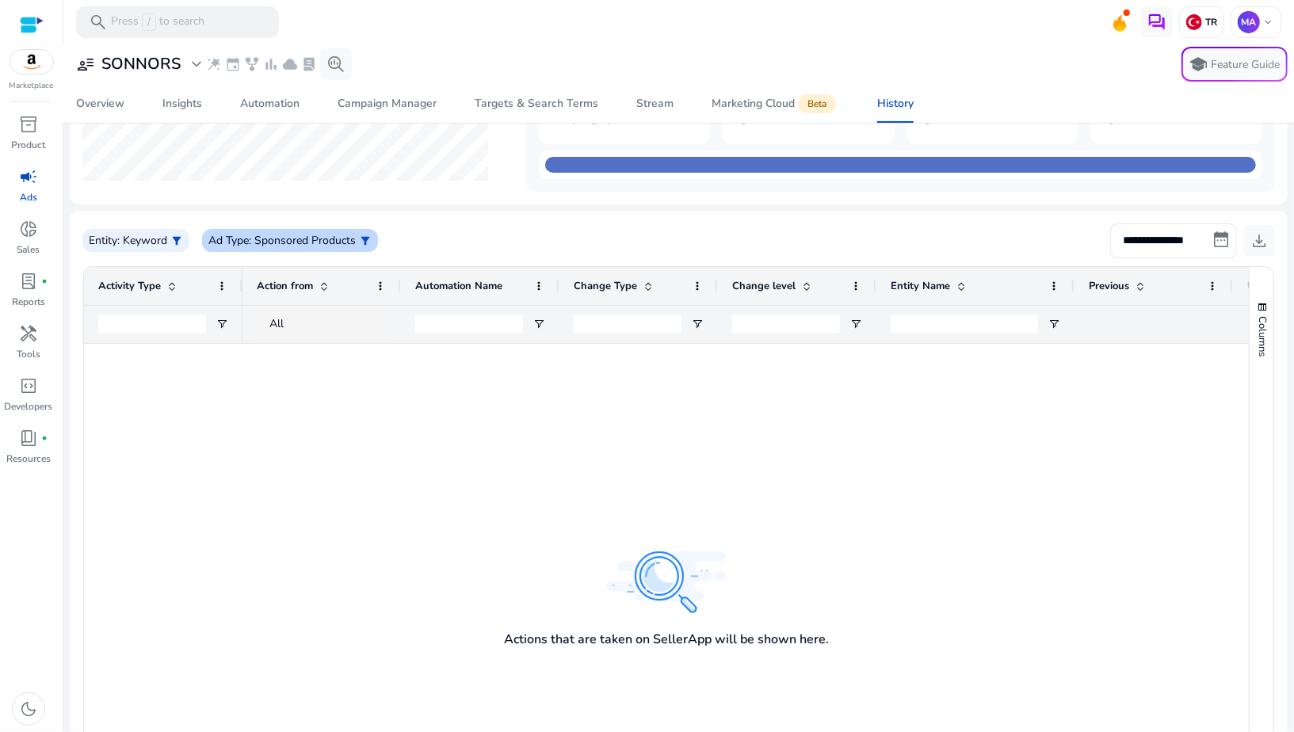
click at [254, 240] on p ": Sponsored Products" at bounding box center [302, 240] width 107 height 17
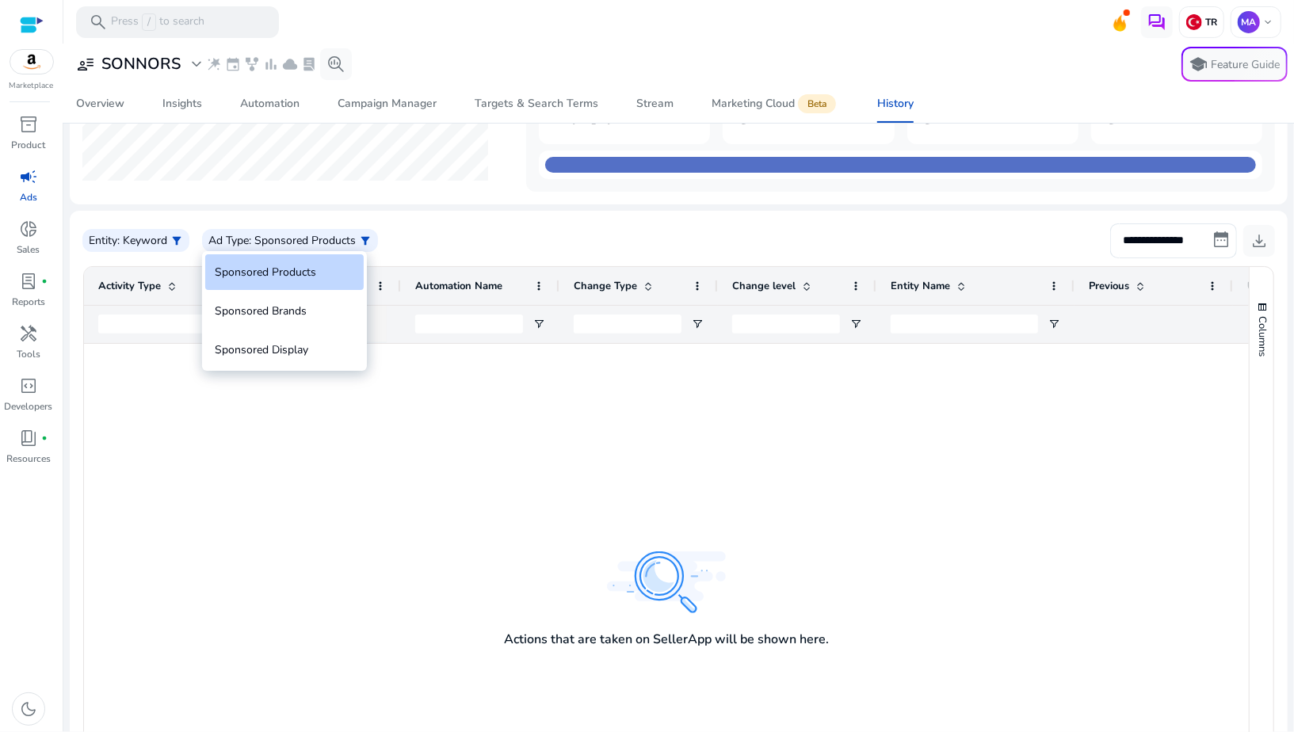
click at [226, 389] on div at bounding box center [647, 366] width 1294 height 732
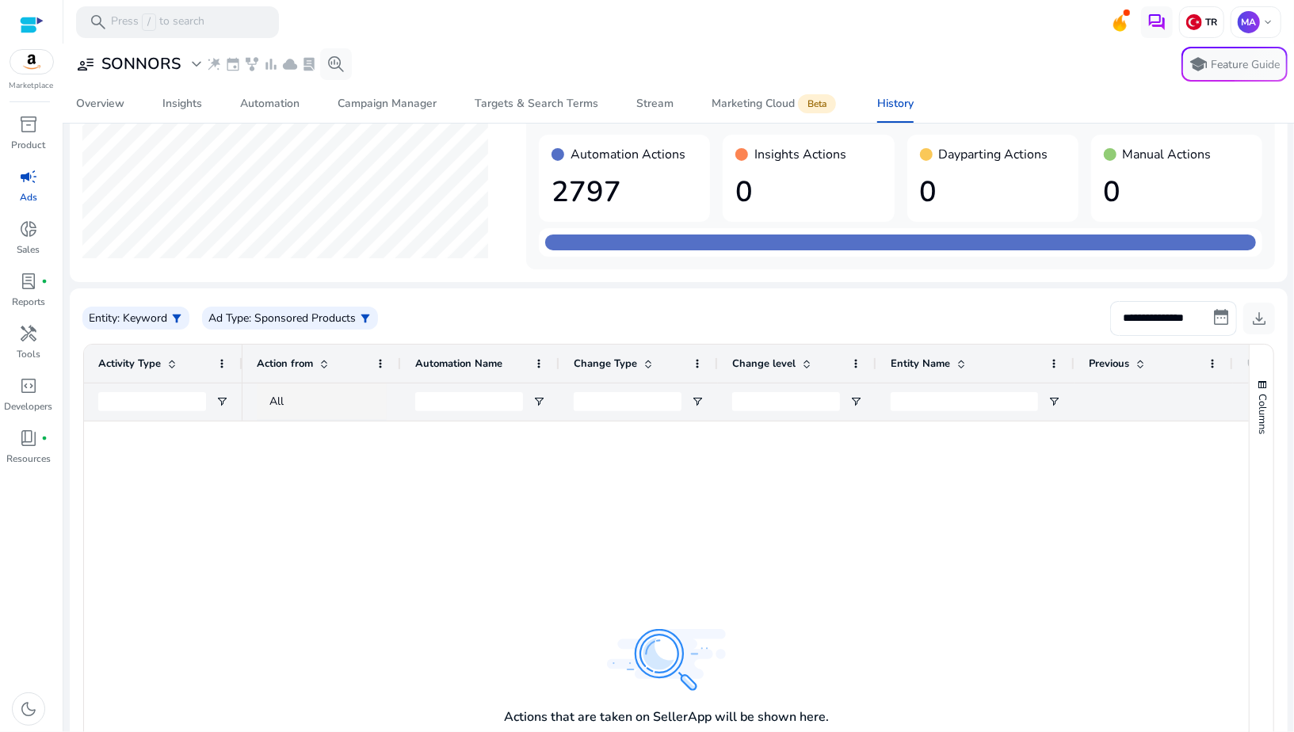
scroll to position [0, 0]
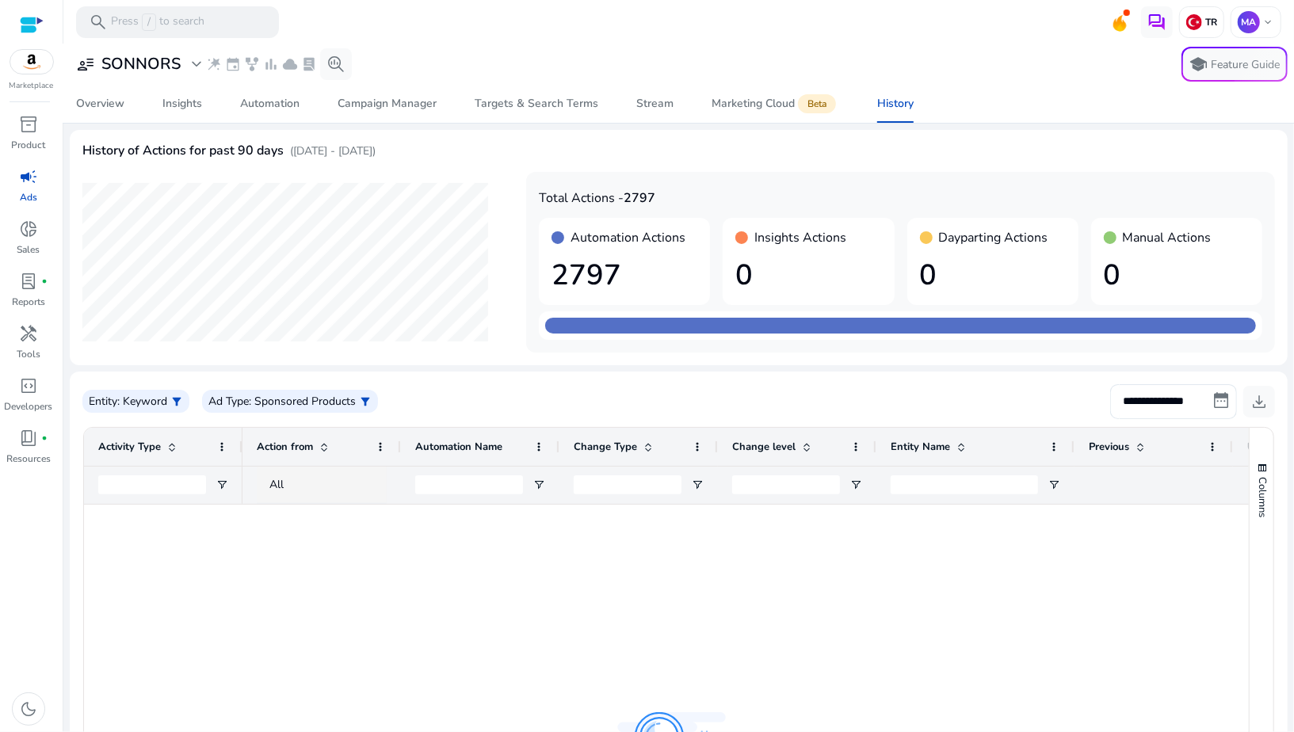
click at [309, 145] on p "([DATE] - [DATE])" at bounding box center [333, 151] width 86 height 17
click at [647, 105] on div "Stream" at bounding box center [654, 103] width 37 height 11
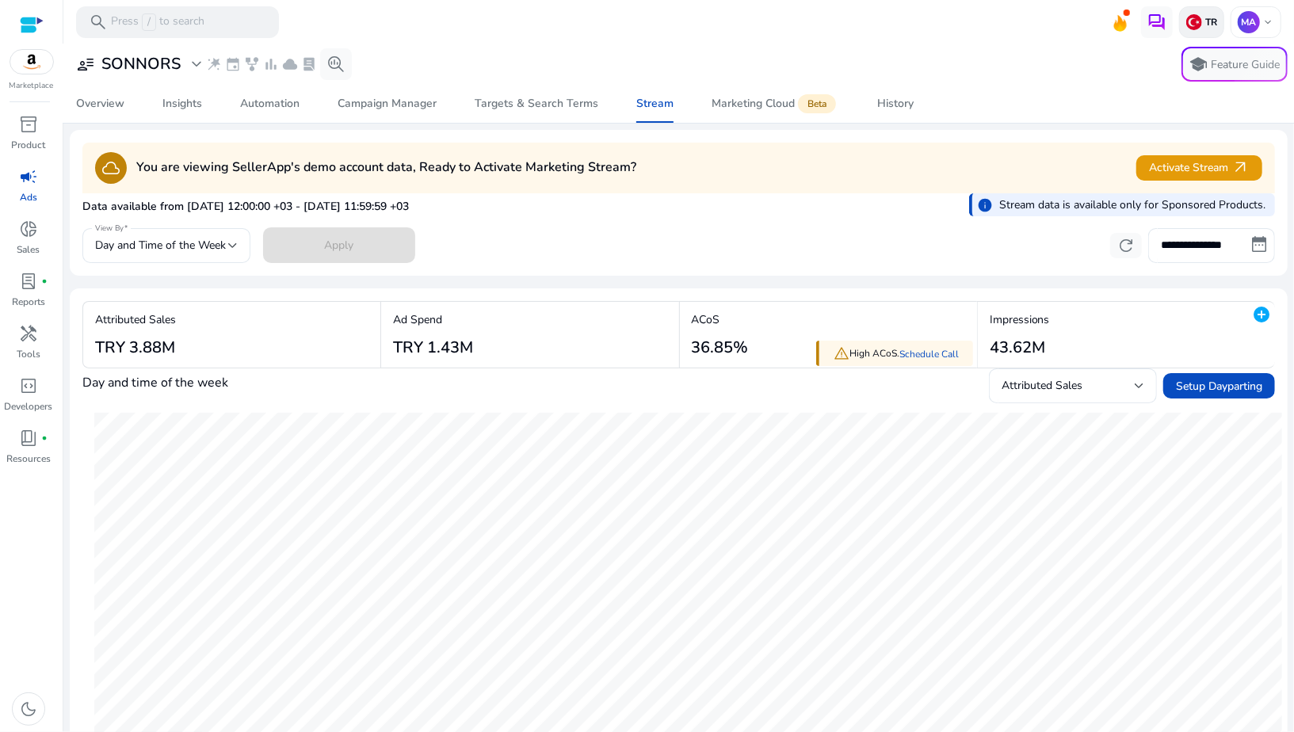
click at [1195, 25] on img at bounding box center [1194, 22] width 16 height 16
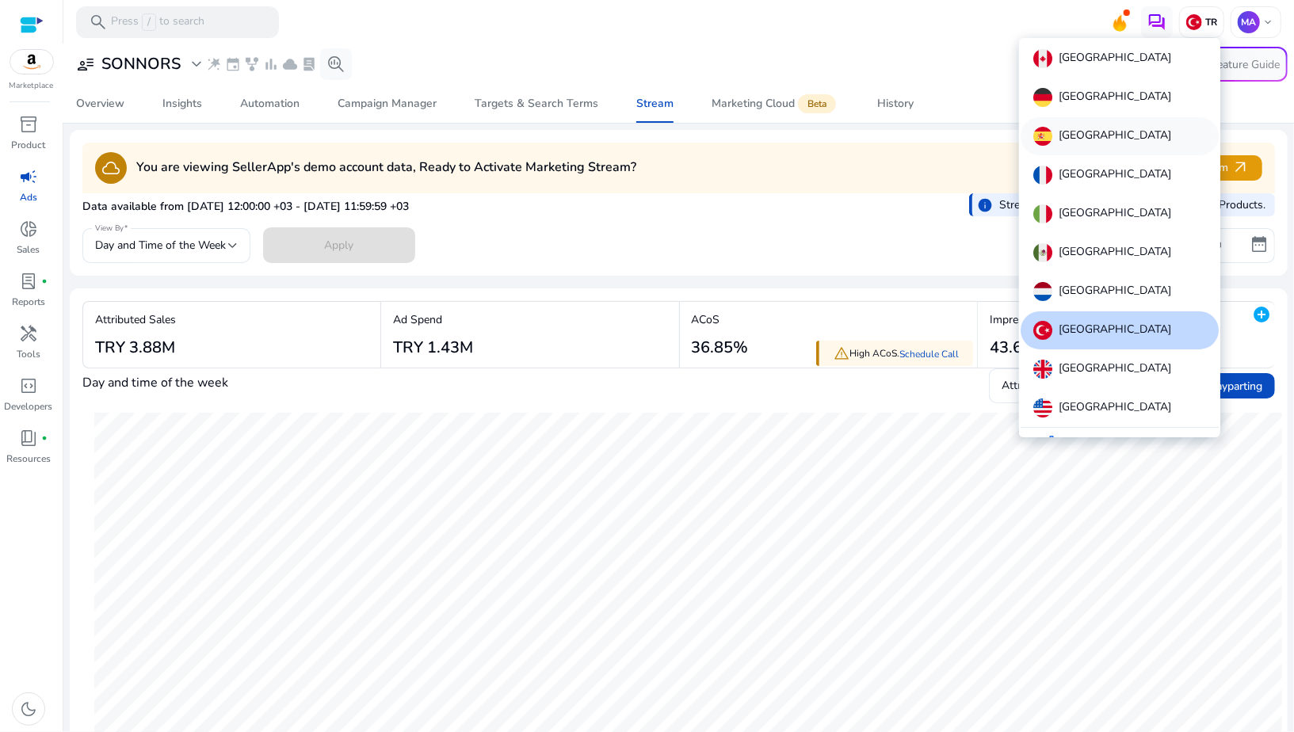
scroll to position [21, 0]
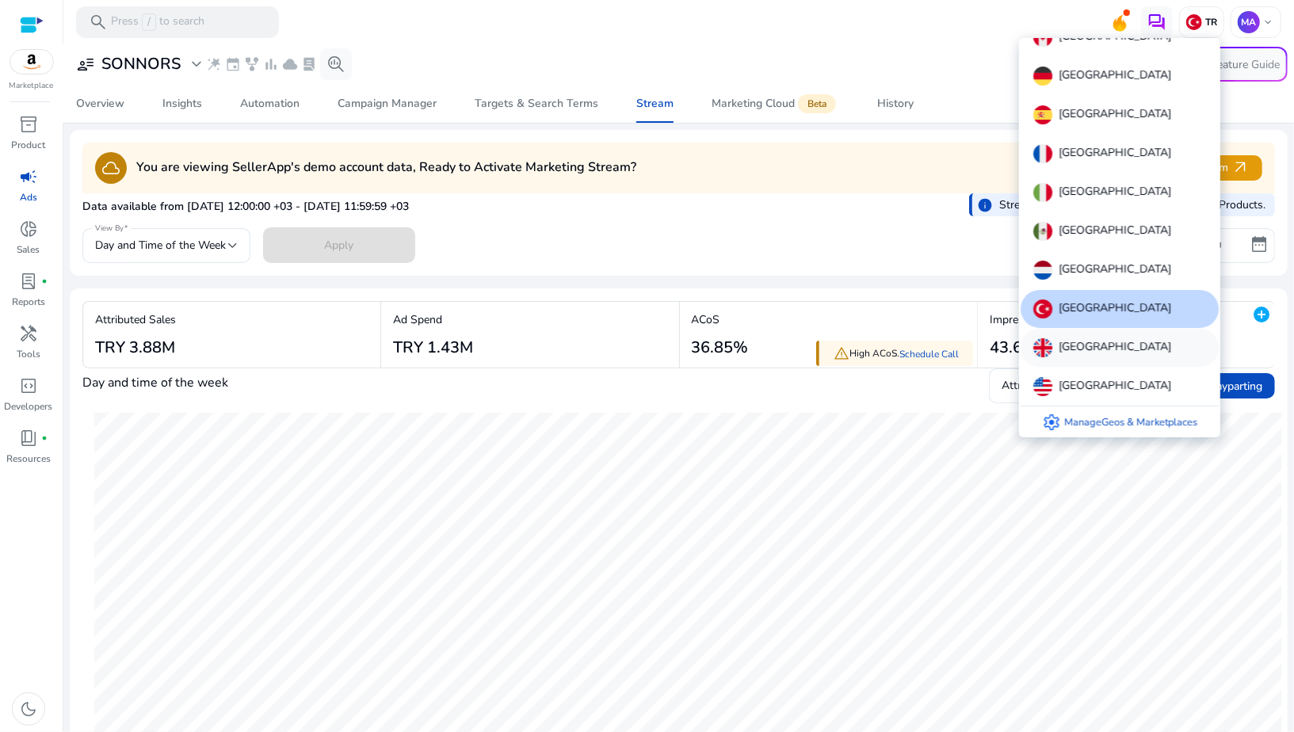
click at [1061, 355] on p "United Kingdom" at bounding box center [1114, 347] width 113 height 19
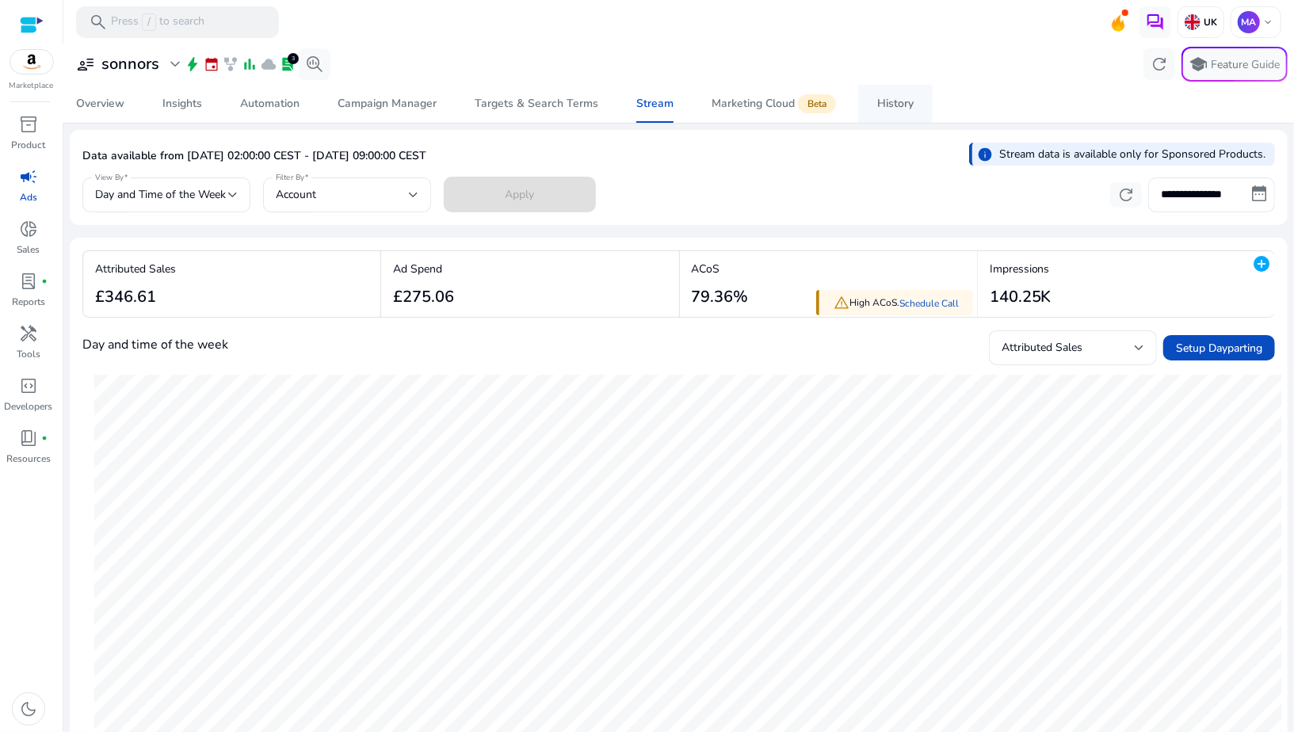
click at [894, 109] on div "History" at bounding box center [895, 103] width 36 height 11
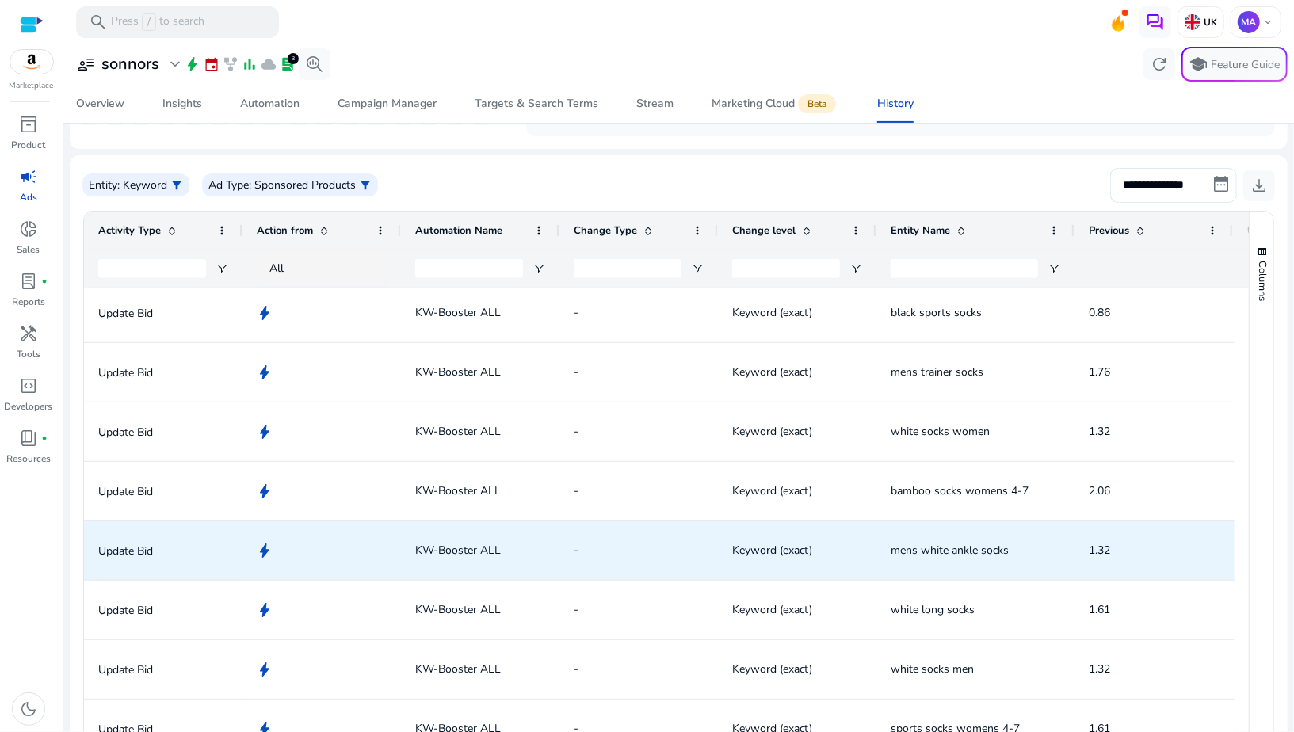
scroll to position [818, 0]
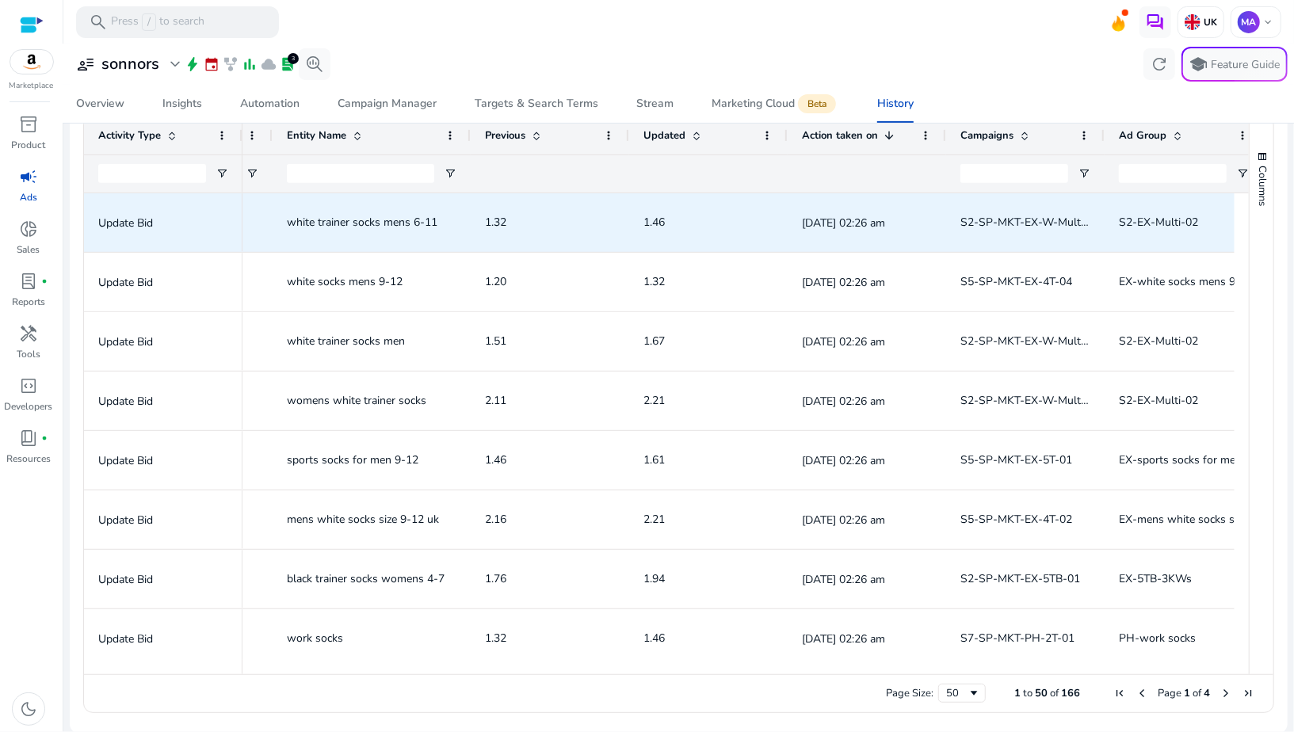
click at [360, 223] on span "white trainer socks mens 6-11" at bounding box center [362, 222] width 151 height 15
copy span "white trainer socks mens 6-11"
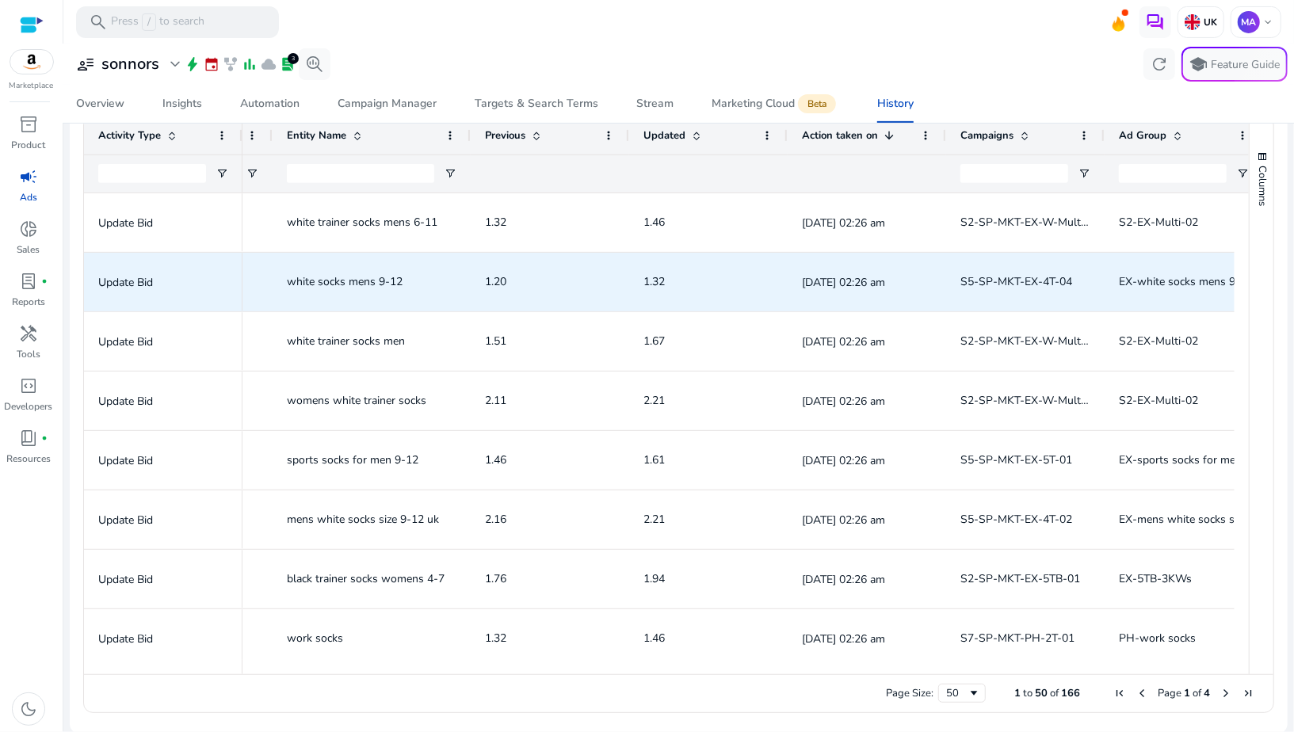
click at [366, 281] on span "white socks mens 9-12" at bounding box center [345, 281] width 116 height 15
copy span "white socks mens 9-12"
